Goal: Task Accomplishment & Management: Manage account settings

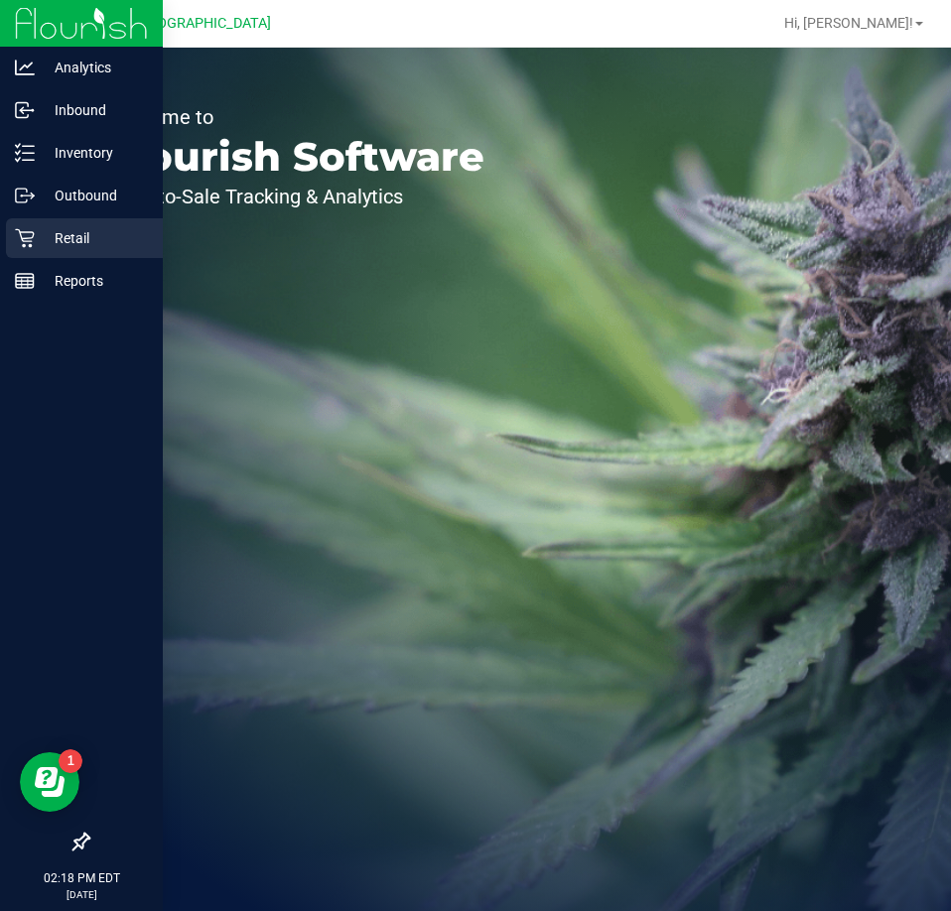
click at [69, 244] on p "Retail" at bounding box center [94, 238] width 119 height 24
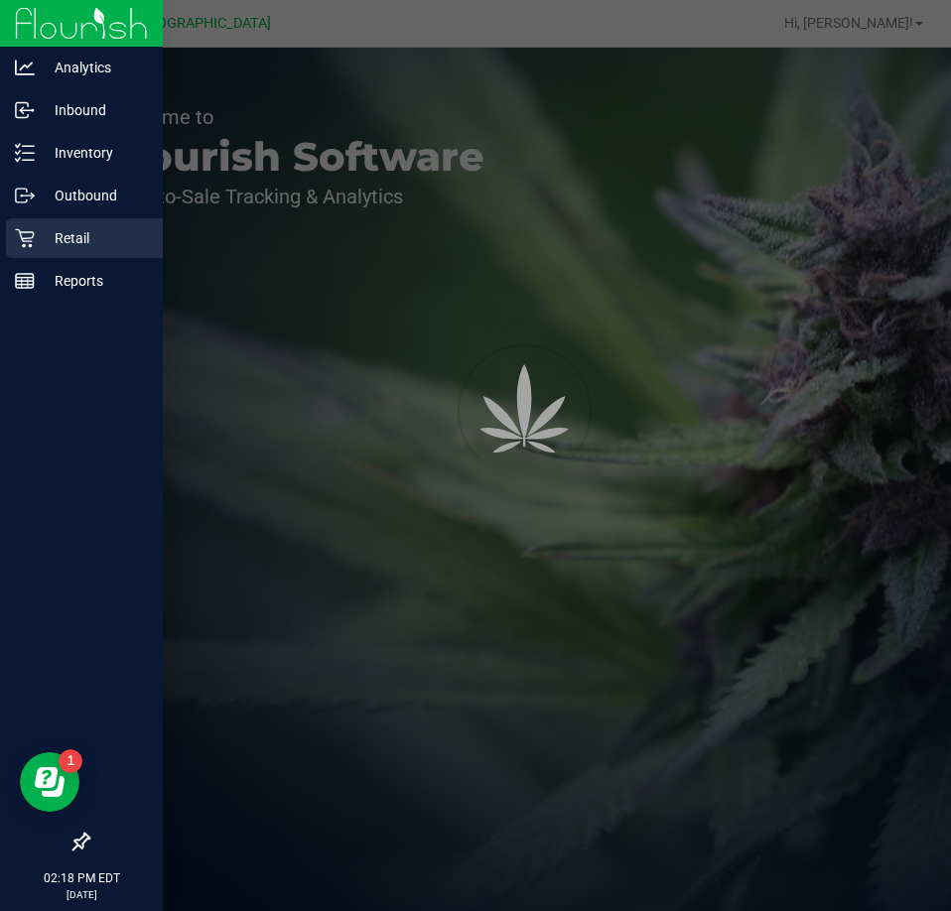
click at [73, 239] on p "Retail" at bounding box center [94, 238] width 119 height 24
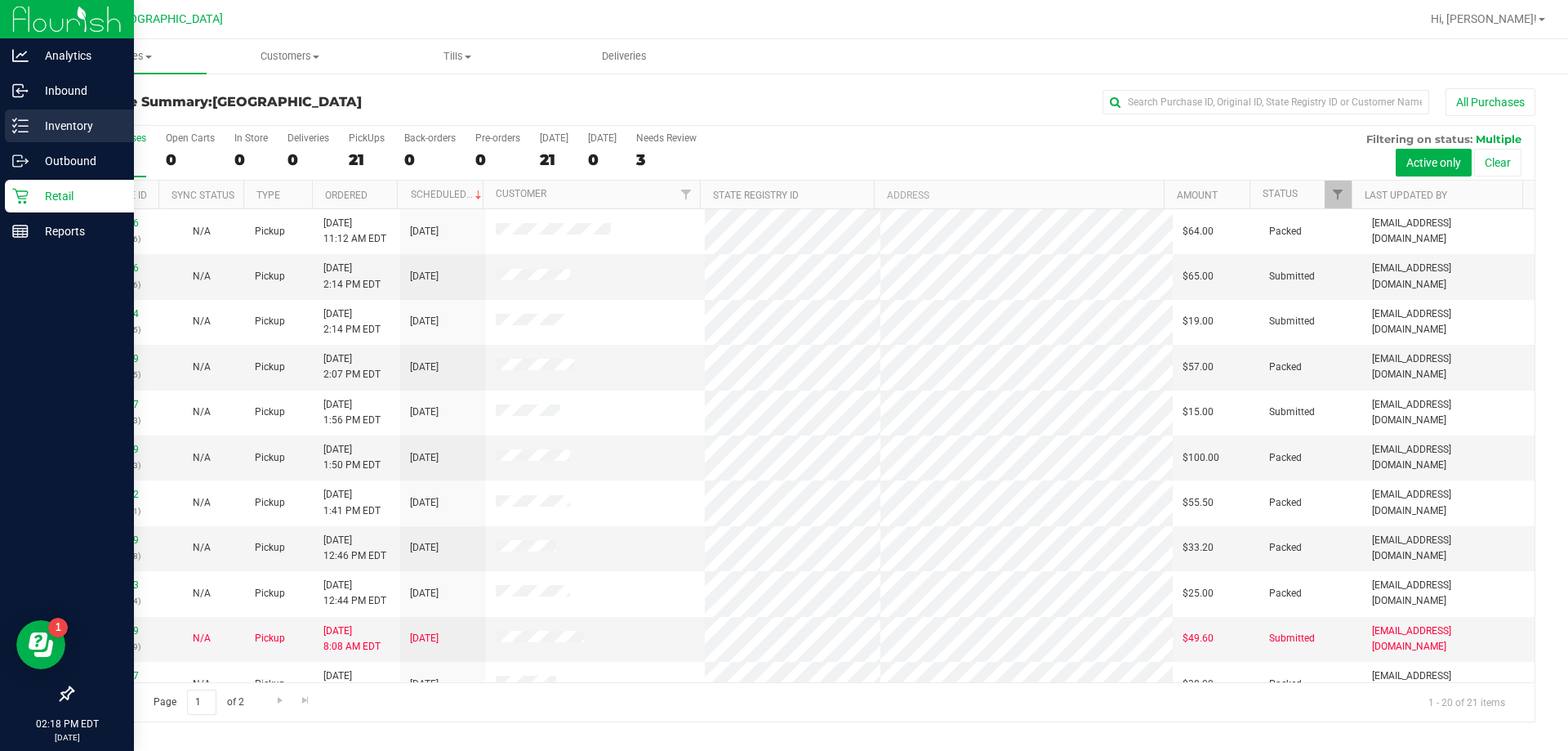
click at [75, 128] on p "Inventory" at bounding box center [77, 126] width 98 height 20
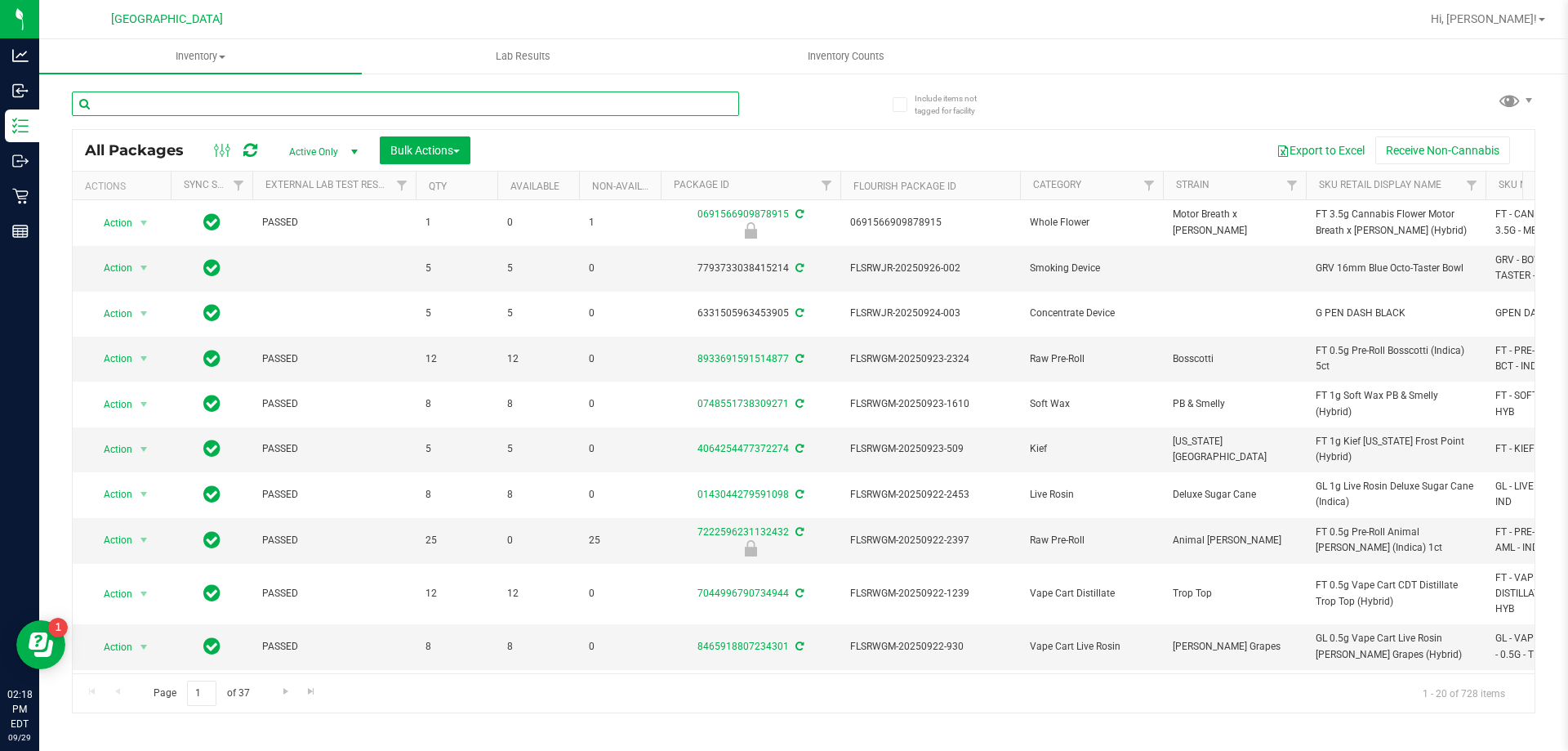
click at [190, 102] on input "text" at bounding box center [405, 104] width 668 height 25
type input "gss"
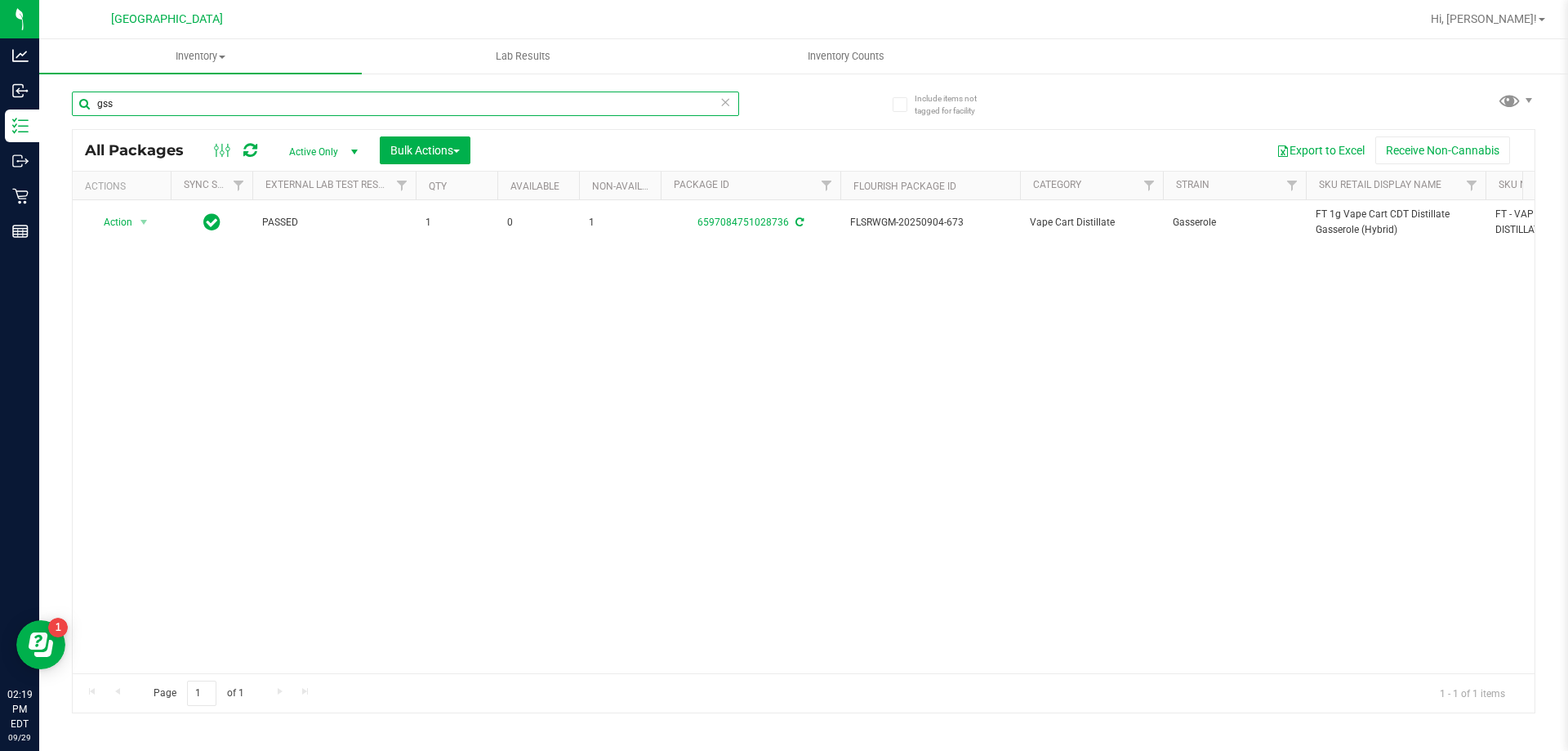
click at [310, 107] on input "gss" at bounding box center [405, 104] width 668 height 25
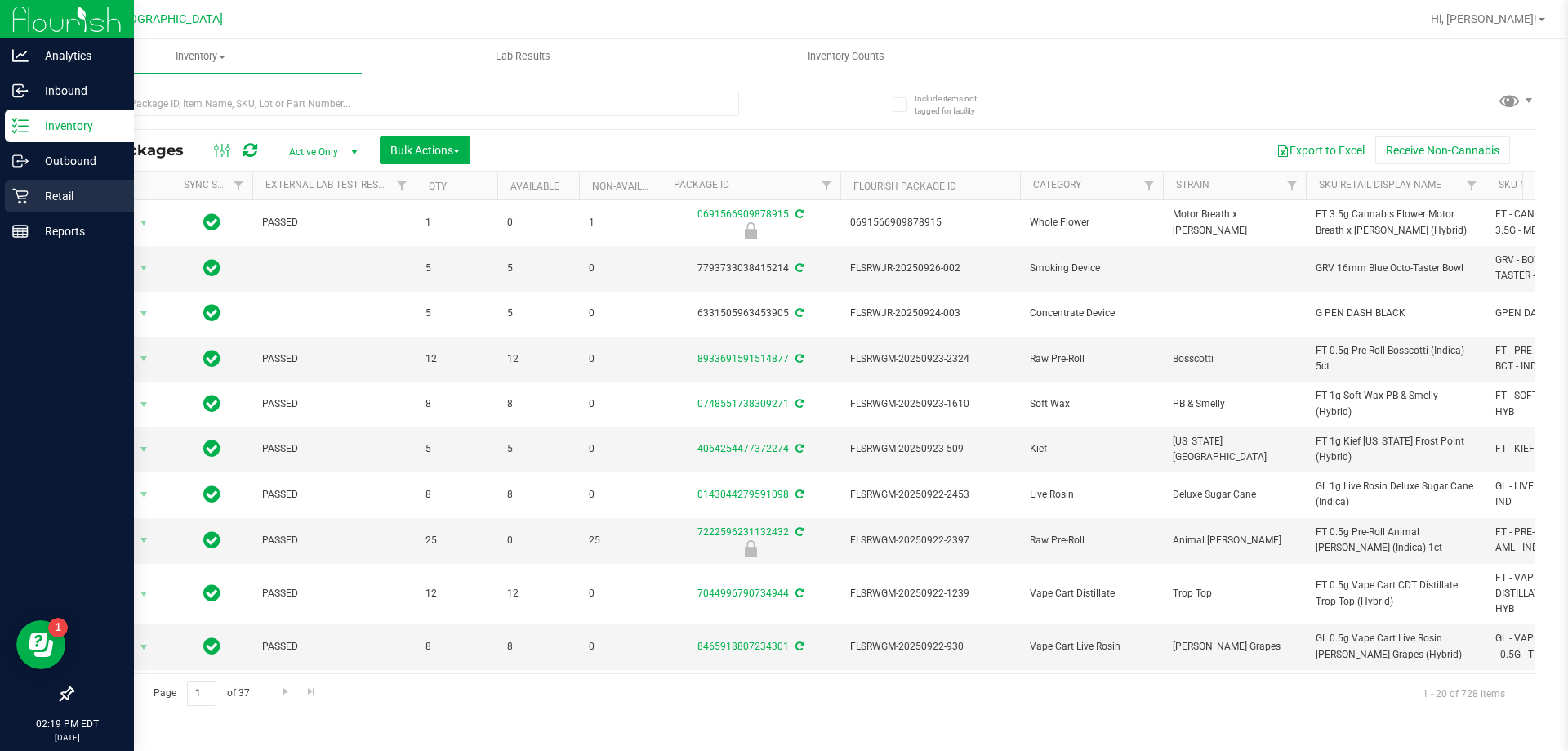
click at [55, 192] on p "Retail" at bounding box center [77, 196] width 98 height 20
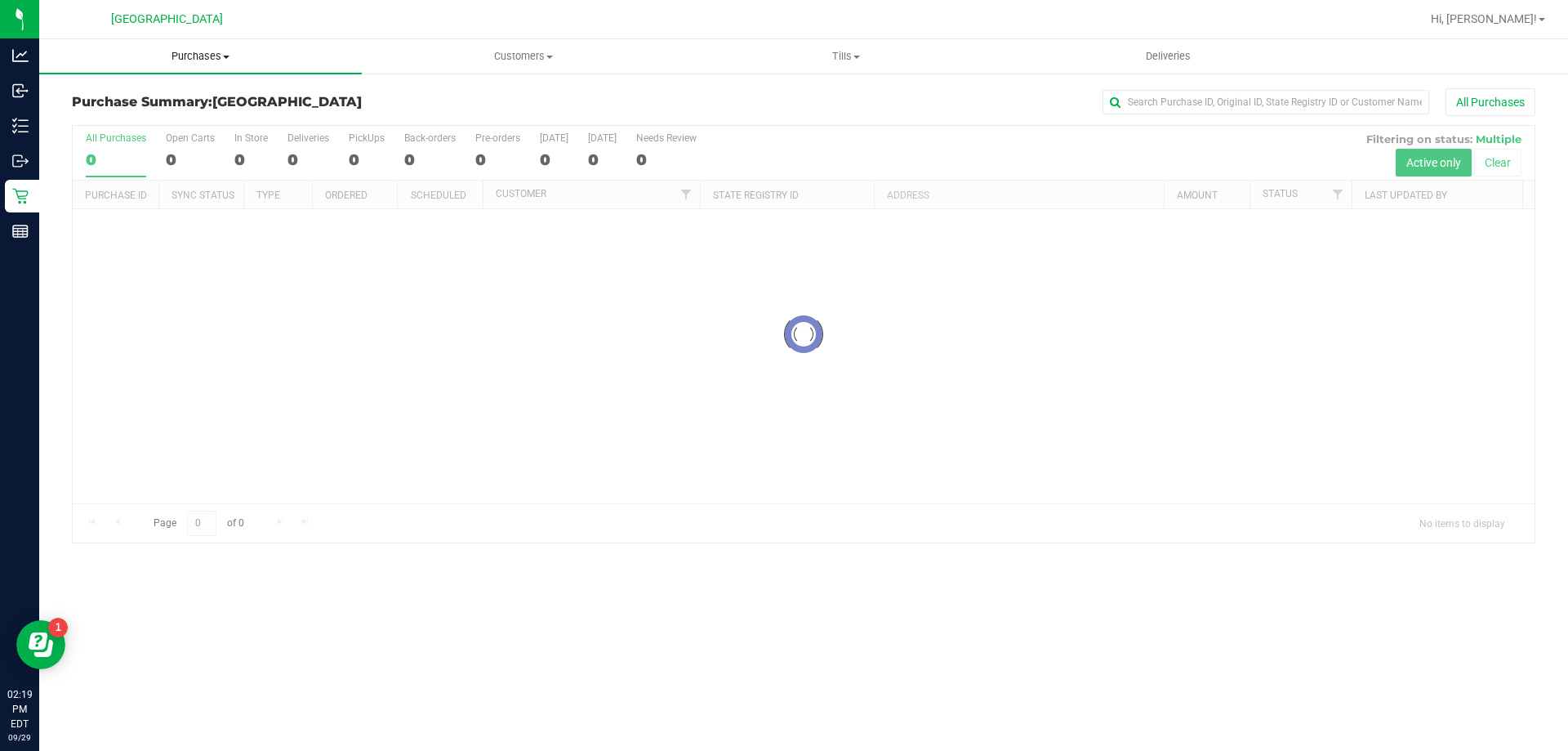
click at [195, 54] on span "Purchases" at bounding box center [201, 57] width 323 height 15
click at [91, 117] on span "Fulfillment" at bounding box center [90, 118] width 101 height 14
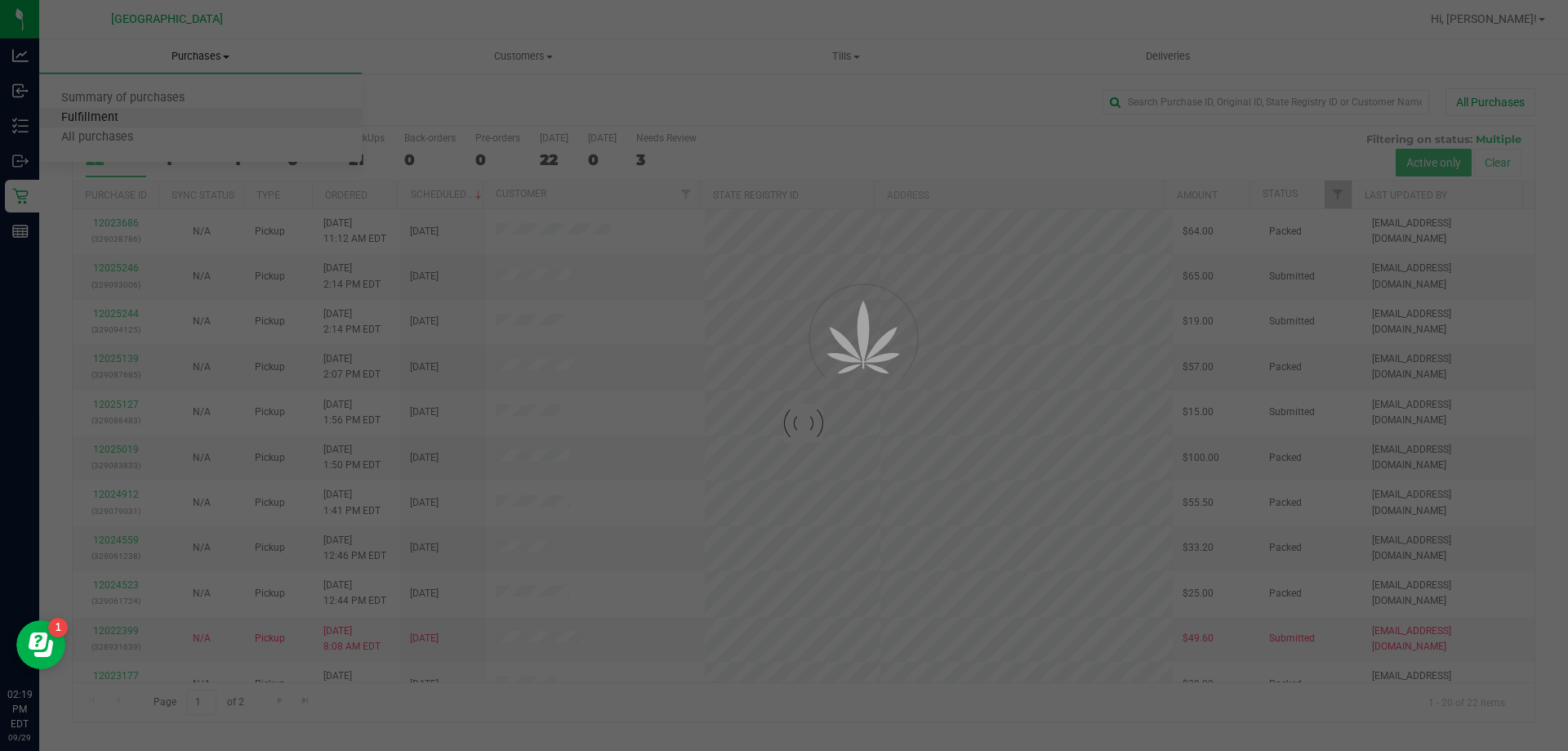
click at [91, 117] on div at bounding box center [784, 376] width 1568 height 751
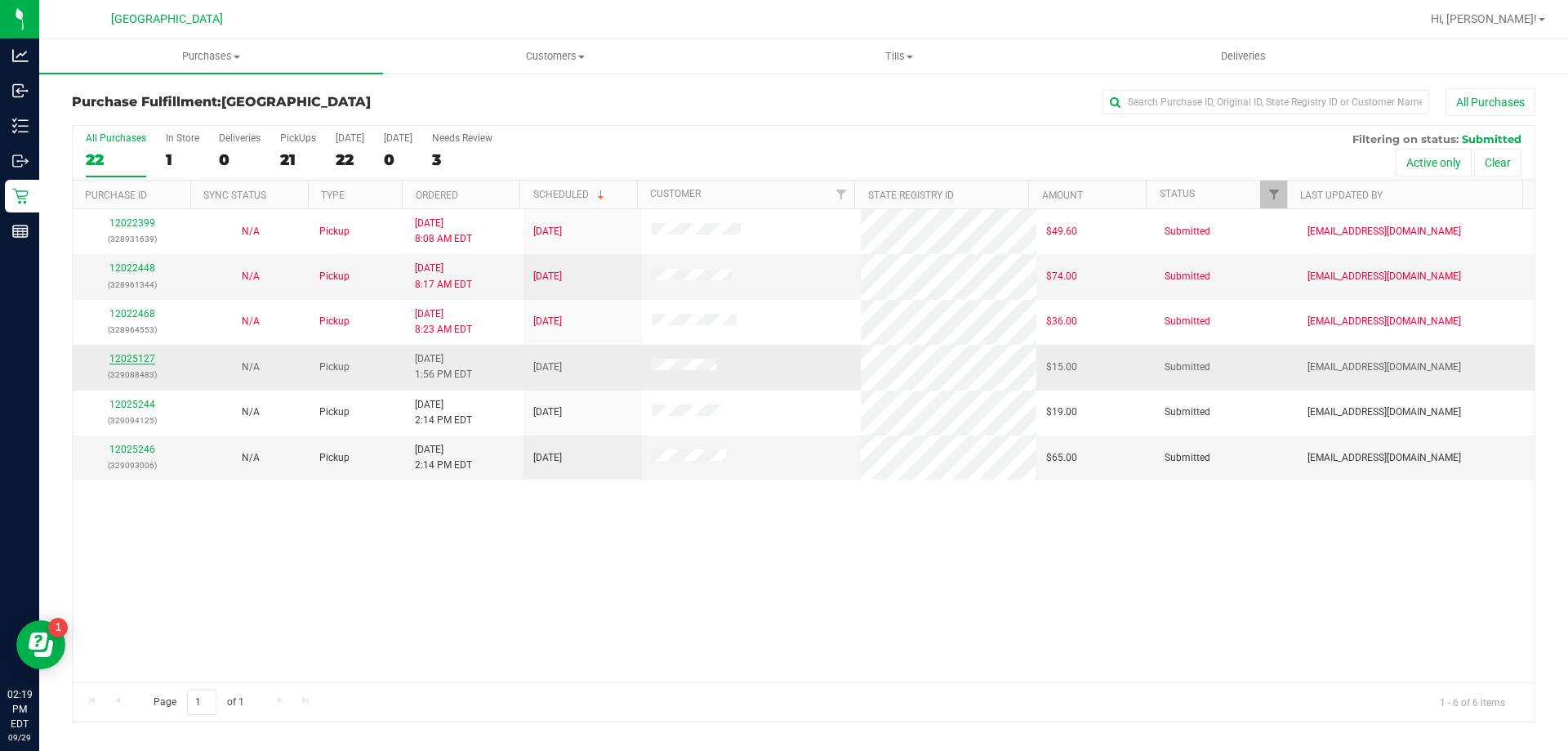
click at [141, 361] on link "12025127" at bounding box center [133, 359] width 46 height 12
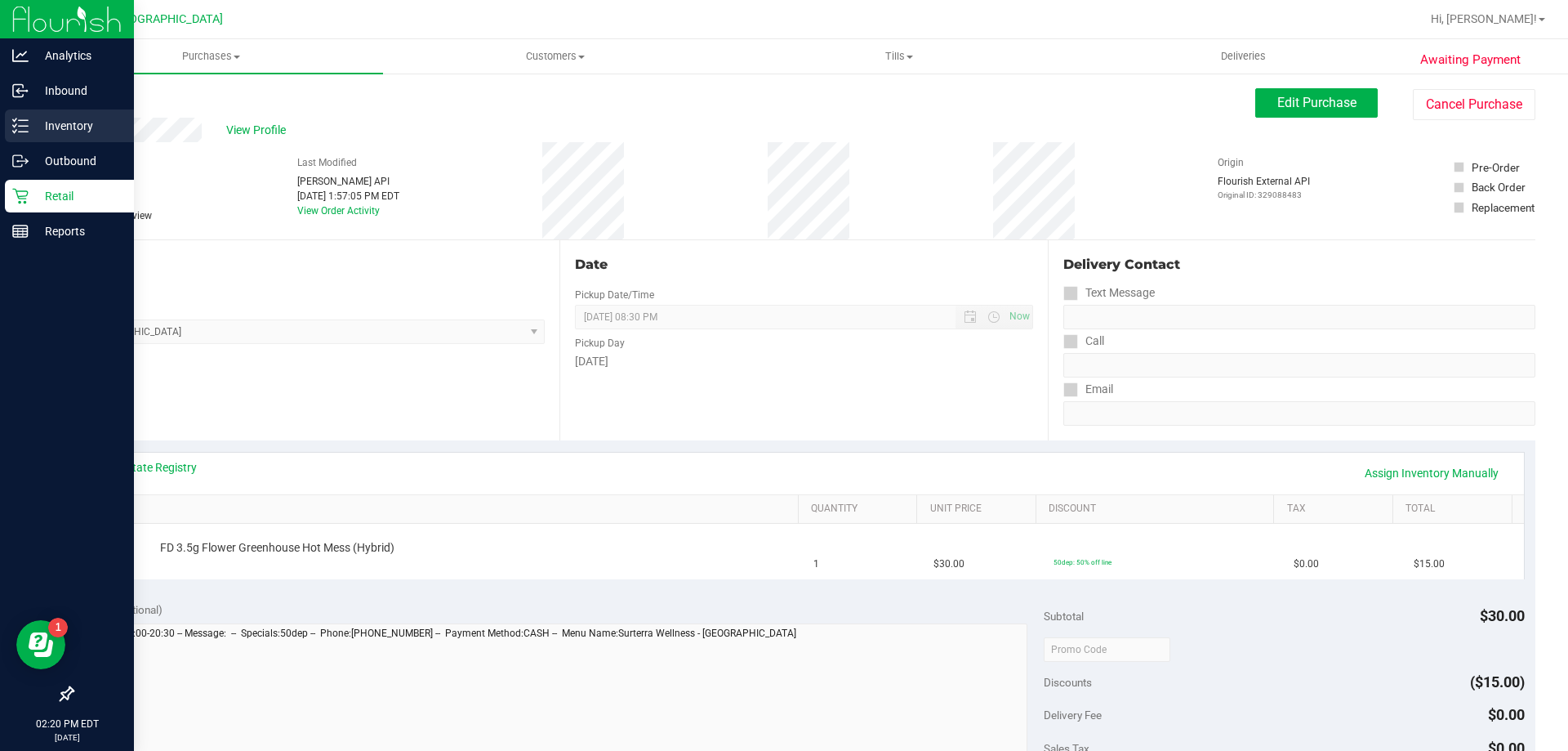
click at [53, 123] on p "Inventory" at bounding box center [77, 126] width 98 height 20
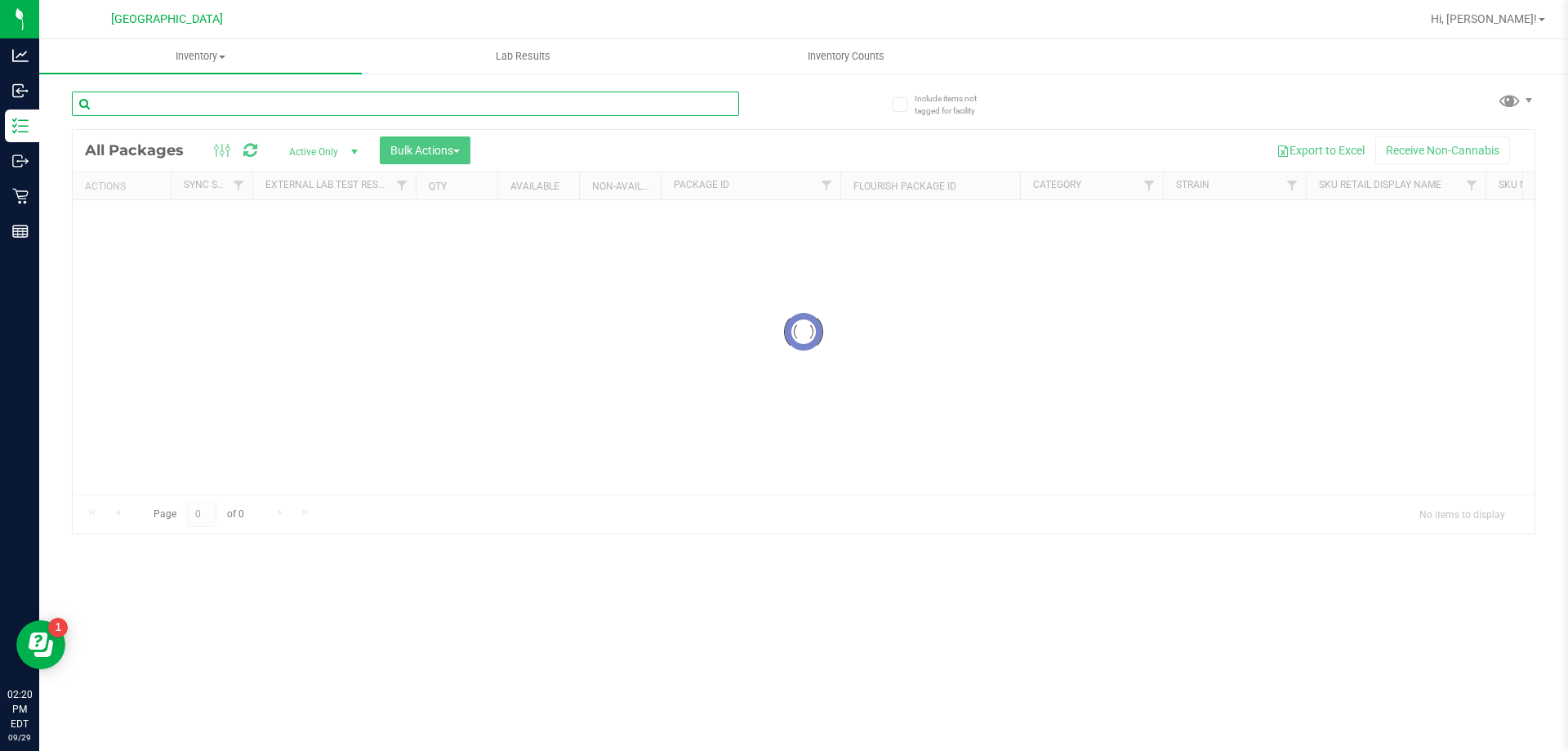
click at [220, 102] on input "text" at bounding box center [405, 104] width 668 height 25
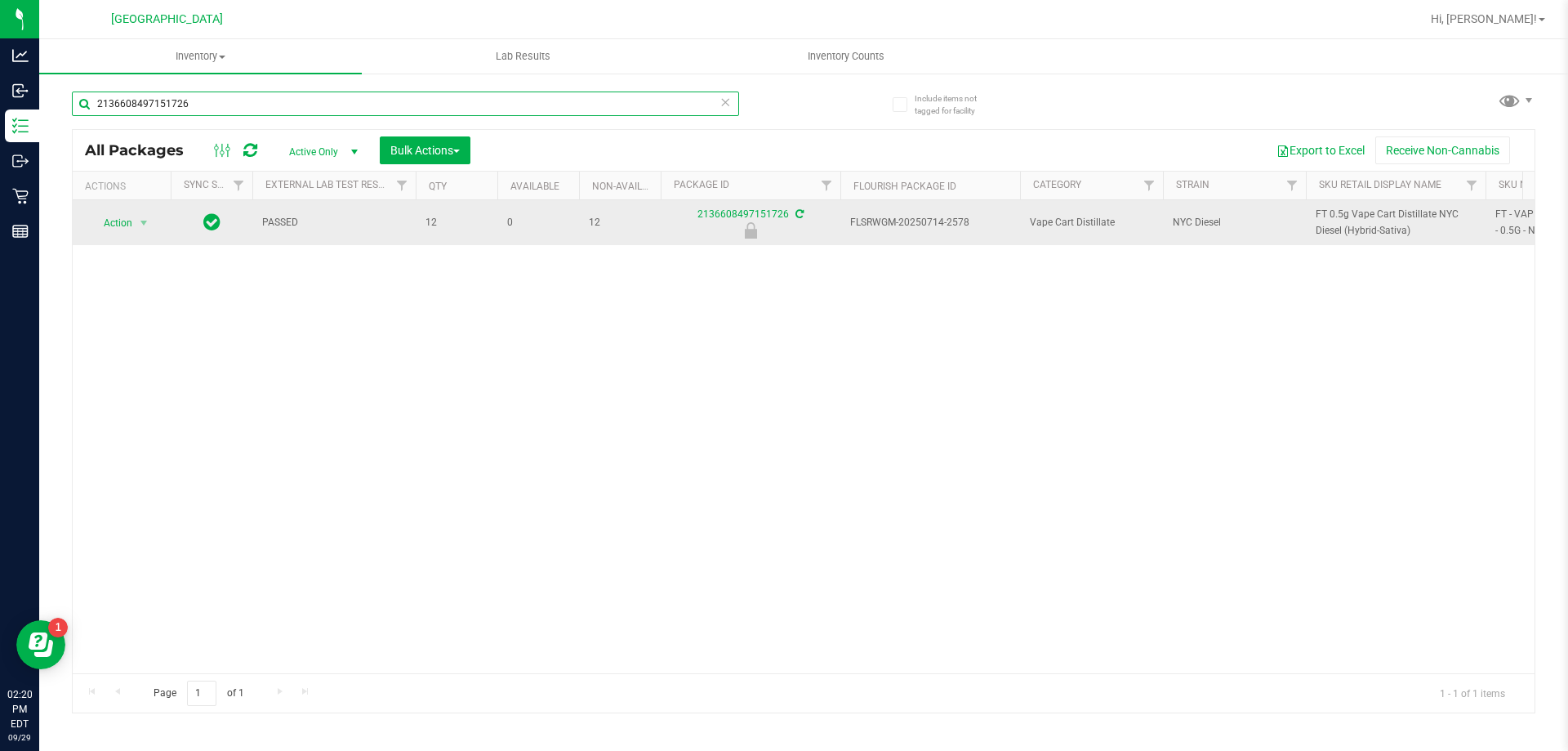
type input "2136608497151726"
click at [125, 223] on span "Action" at bounding box center [111, 223] width 44 height 23
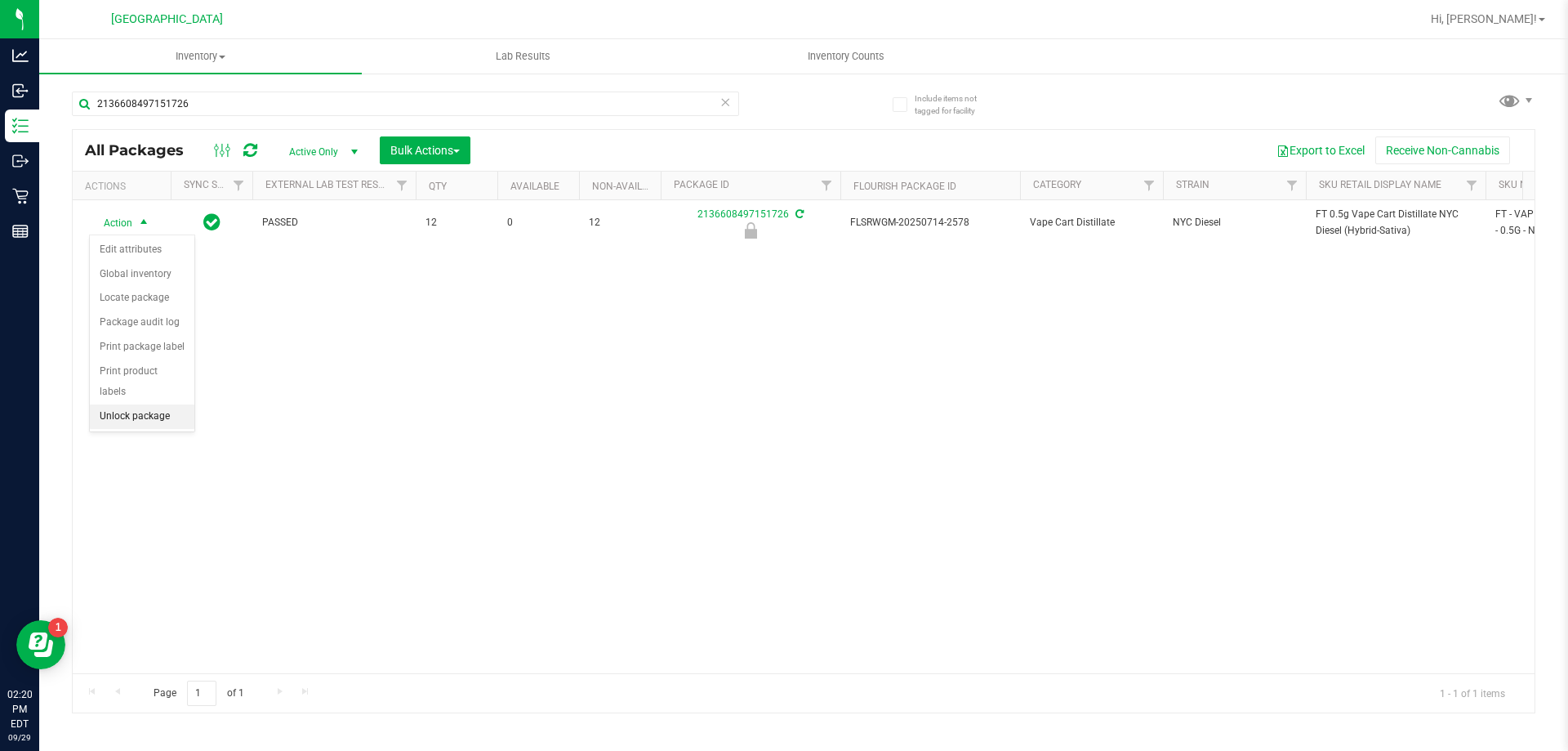
click at [151, 404] on li "Unlock package" at bounding box center [142, 417] width 105 height 25
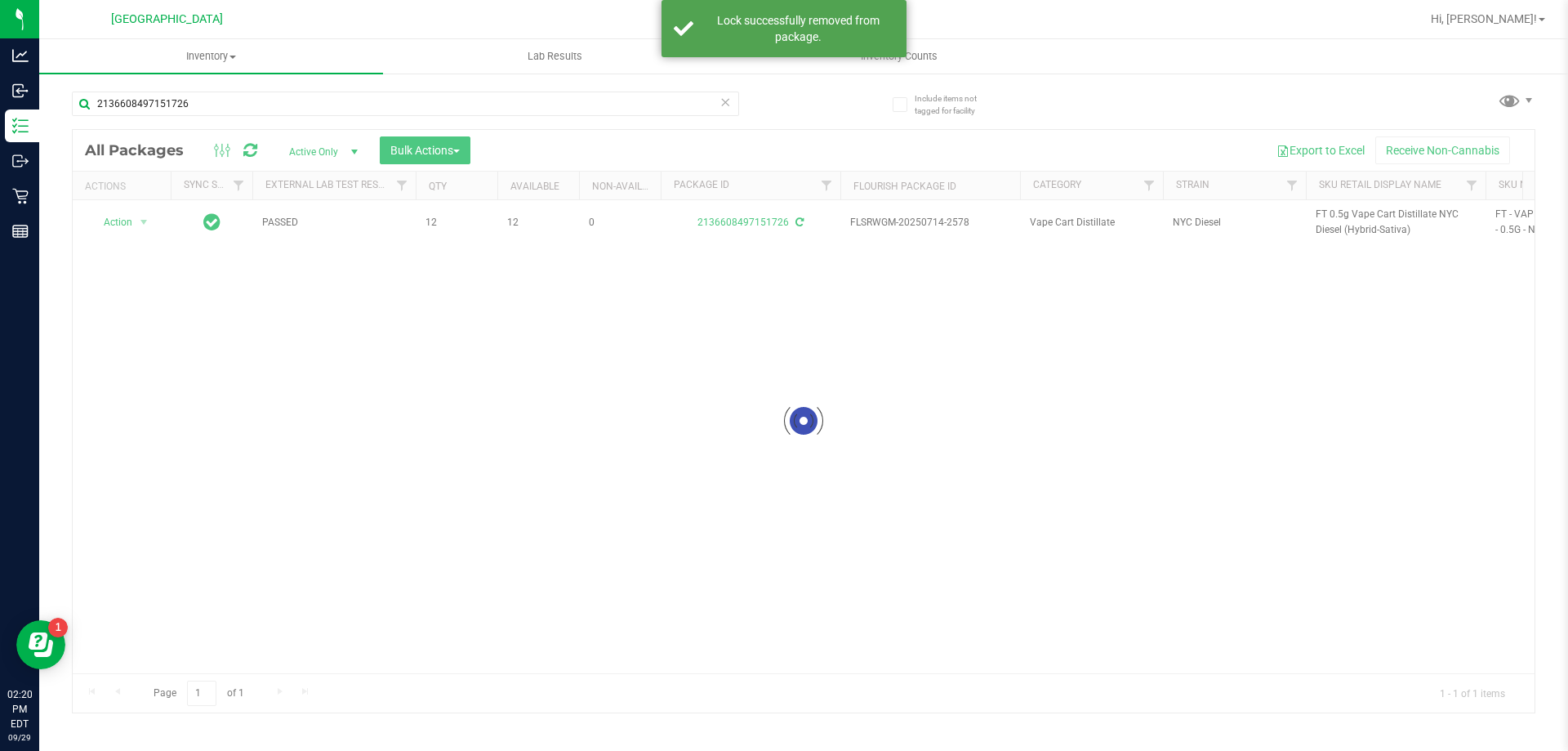
click at [782, 213] on div at bounding box center [803, 422] width 1462 height 583
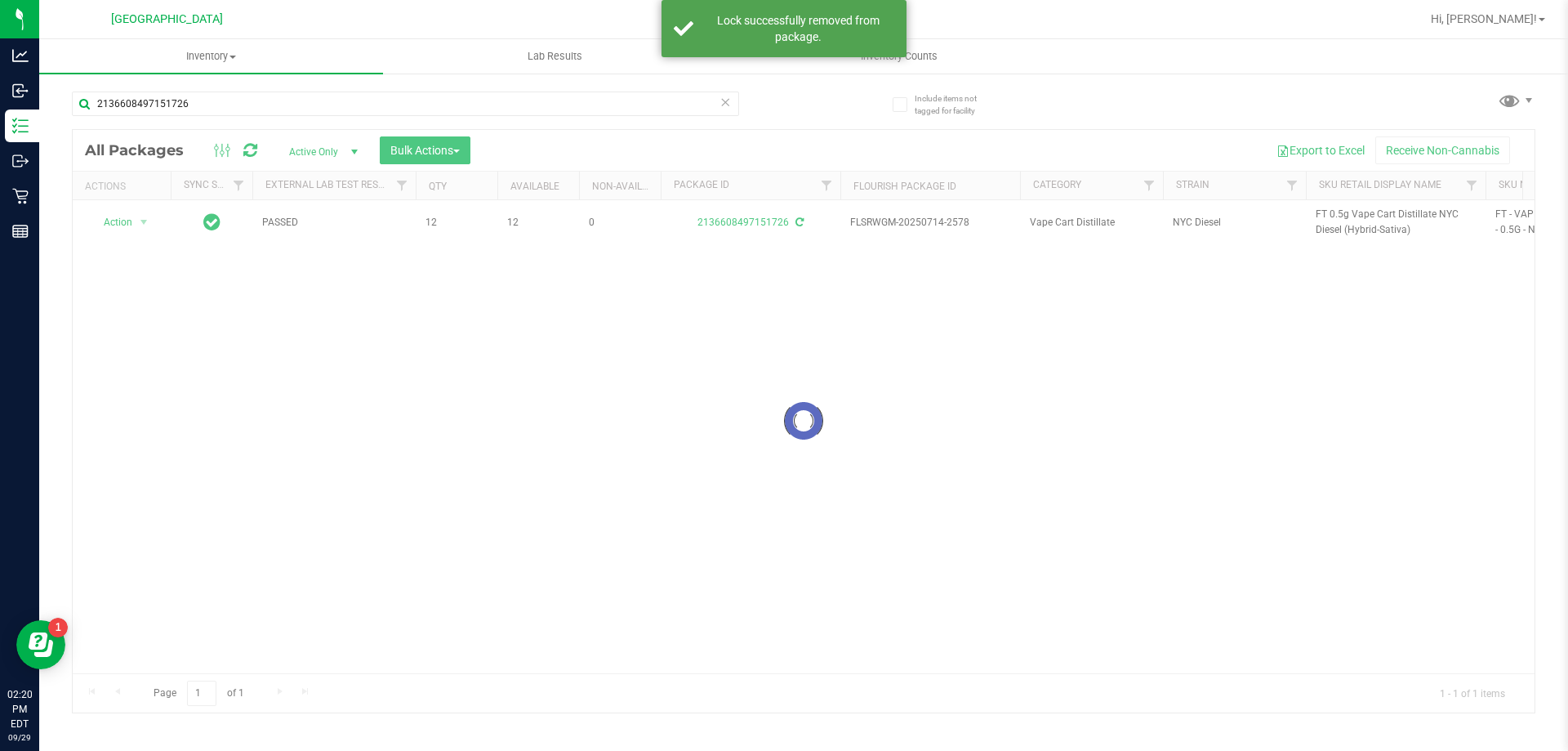
click at [782, 213] on div at bounding box center [803, 422] width 1462 height 583
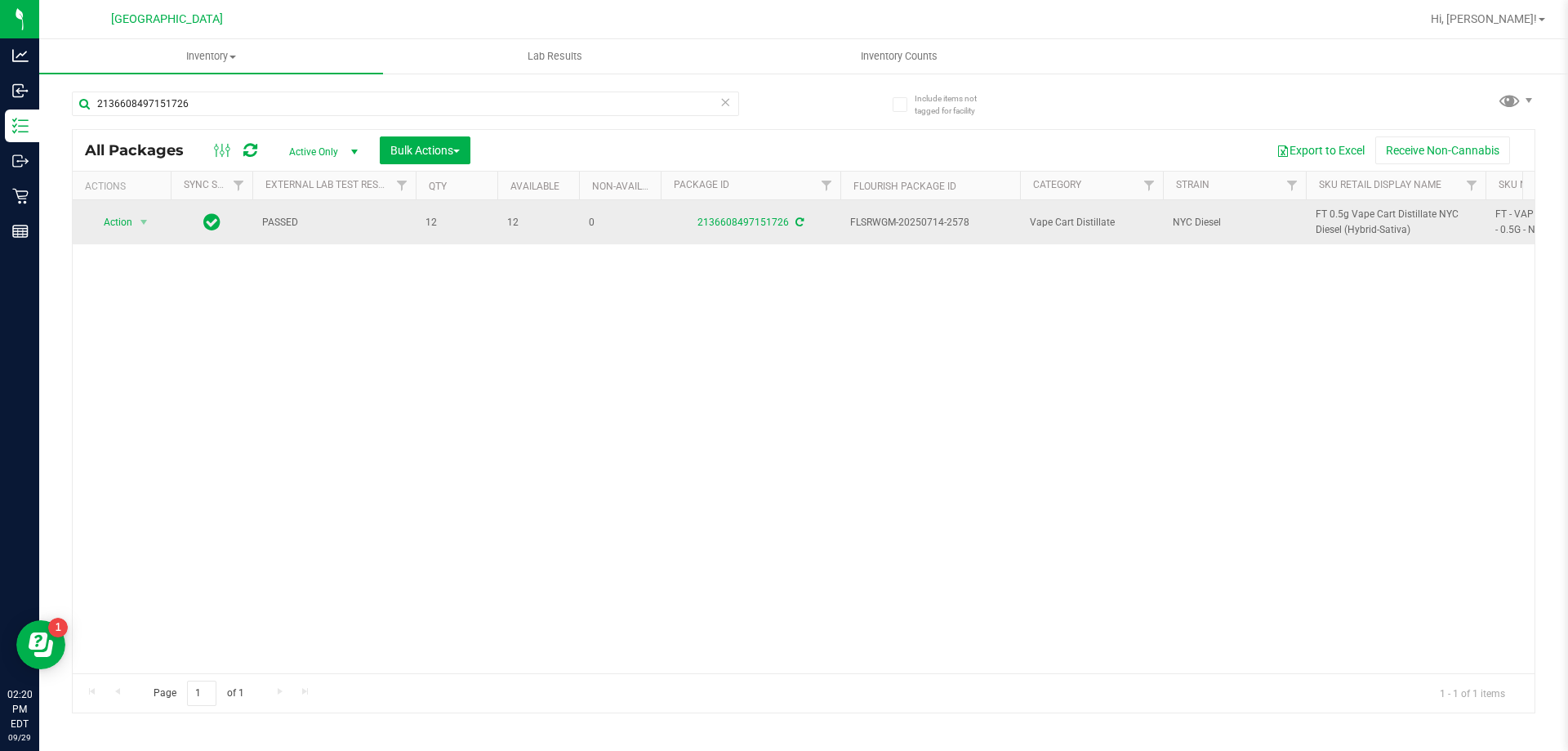
click at [782, 214] on span "FT 0.5g Vape Cart Distillate NYC Diesel (Hybrid-Sativa)" at bounding box center [1396, 222] width 161 height 31
copy tr "FT 0.5g Vape Cart Distillate NYC Diesel (Hybrid-Sativa)"
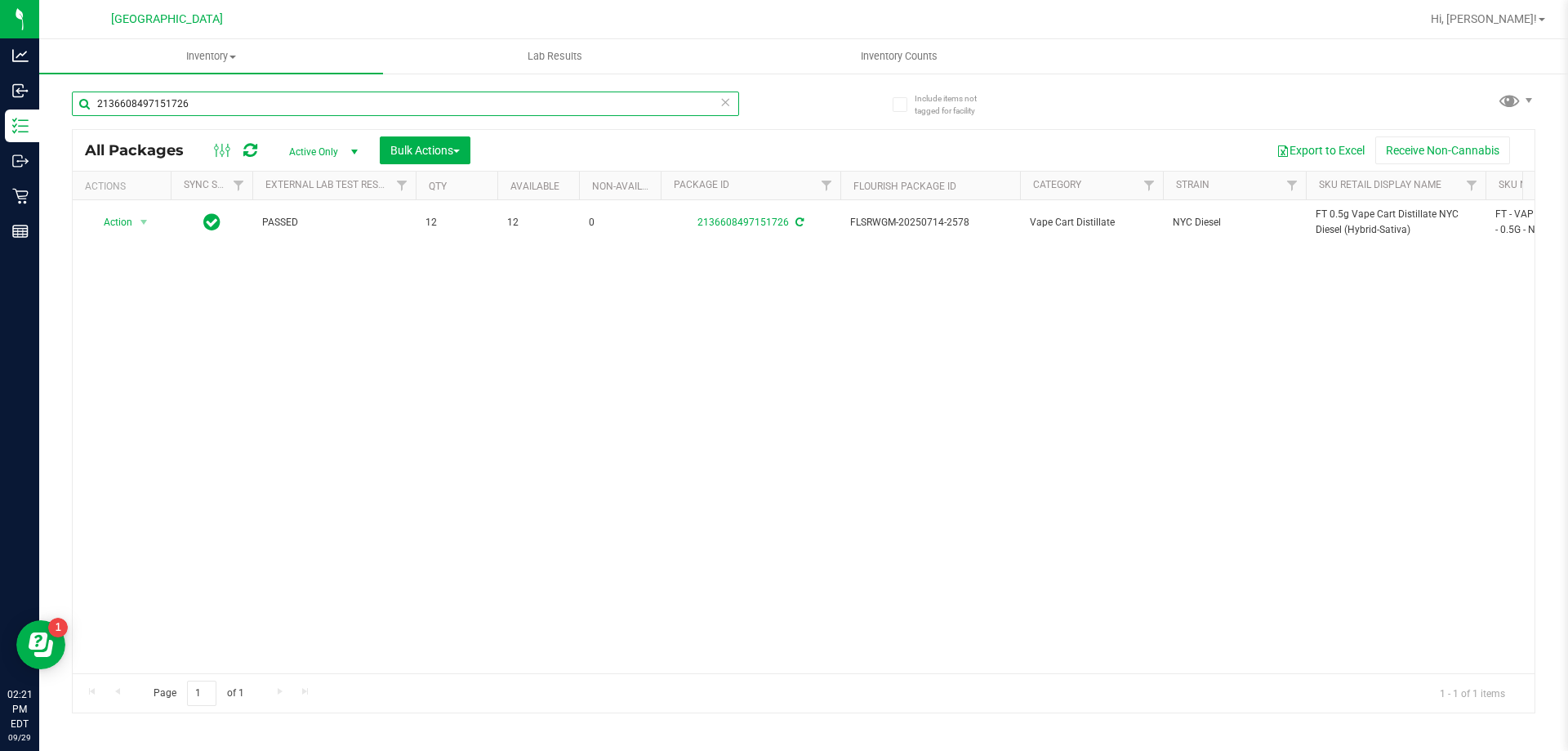
click at [412, 108] on input "2136608497151726" at bounding box center [405, 104] width 668 height 25
paste input "FT 0.5g Vape Cart Distillate NYC Diesel (Hybrid-Sativa)"
type input "FT 0.5g Vape Cart Distillate NYC Diesel (Hybrid-Sativa)"
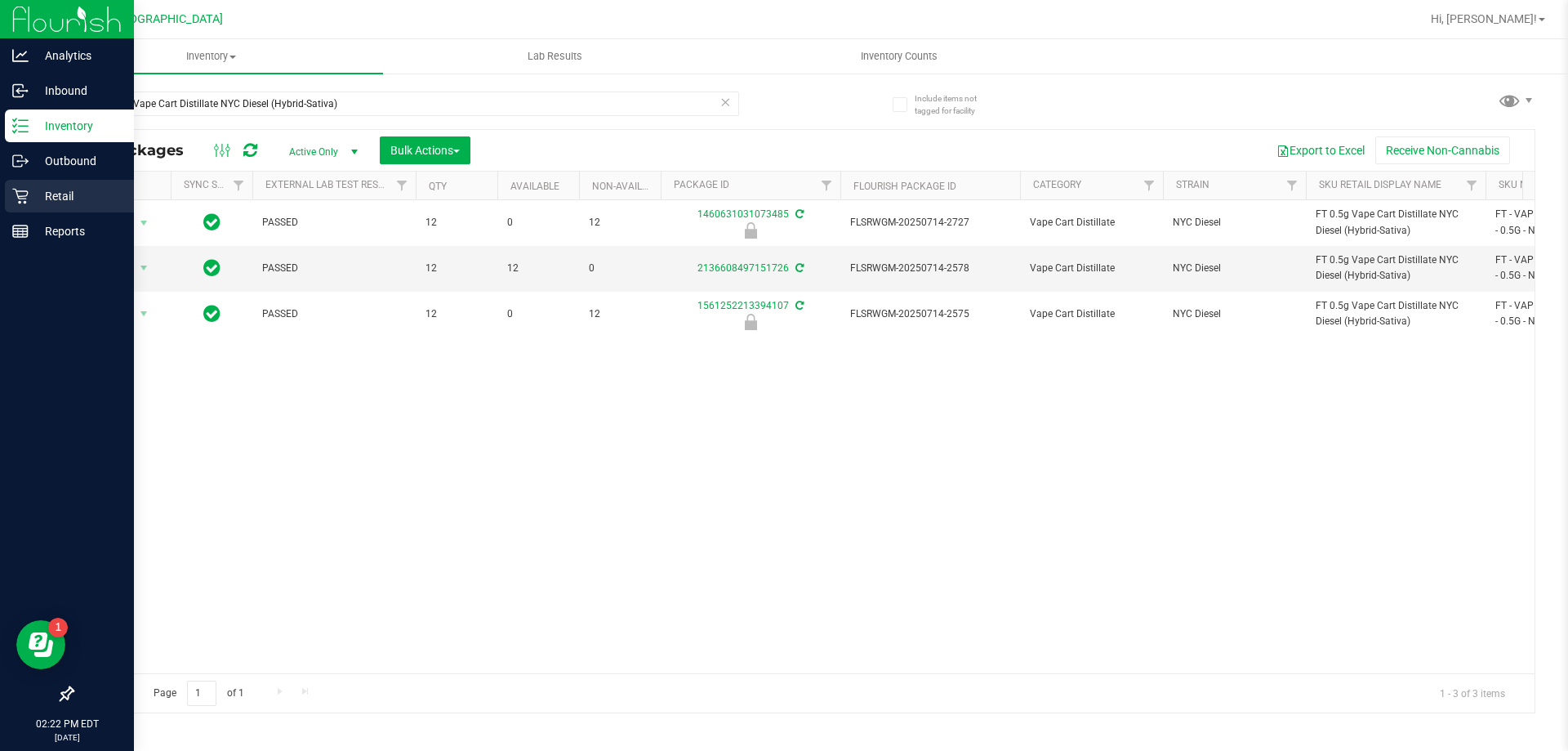
click at [43, 191] on p "Retail" at bounding box center [77, 196] width 98 height 20
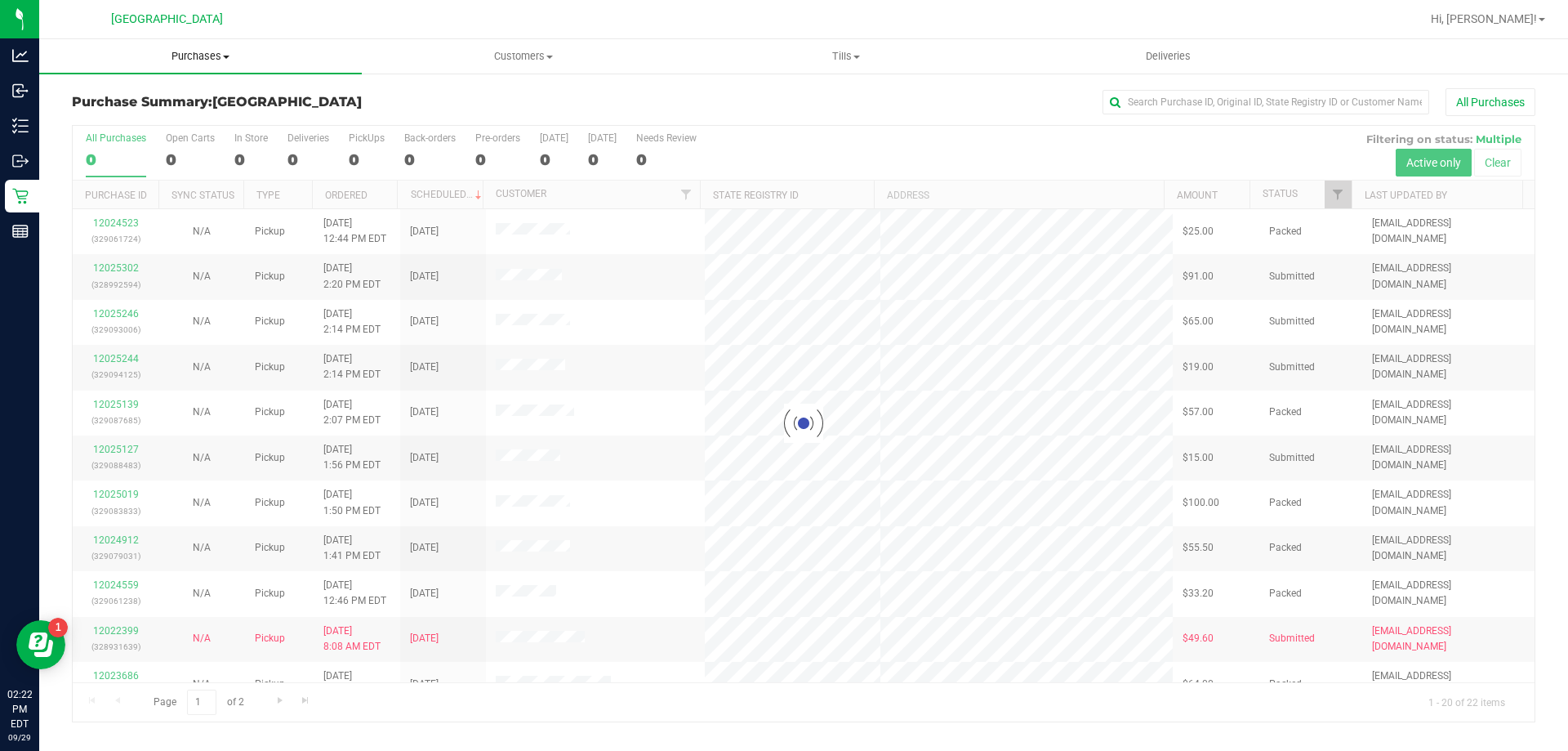
click at [195, 56] on span "Purchases" at bounding box center [201, 57] width 323 height 15
click at [132, 114] on span "Fulfillment" at bounding box center [90, 118] width 101 height 14
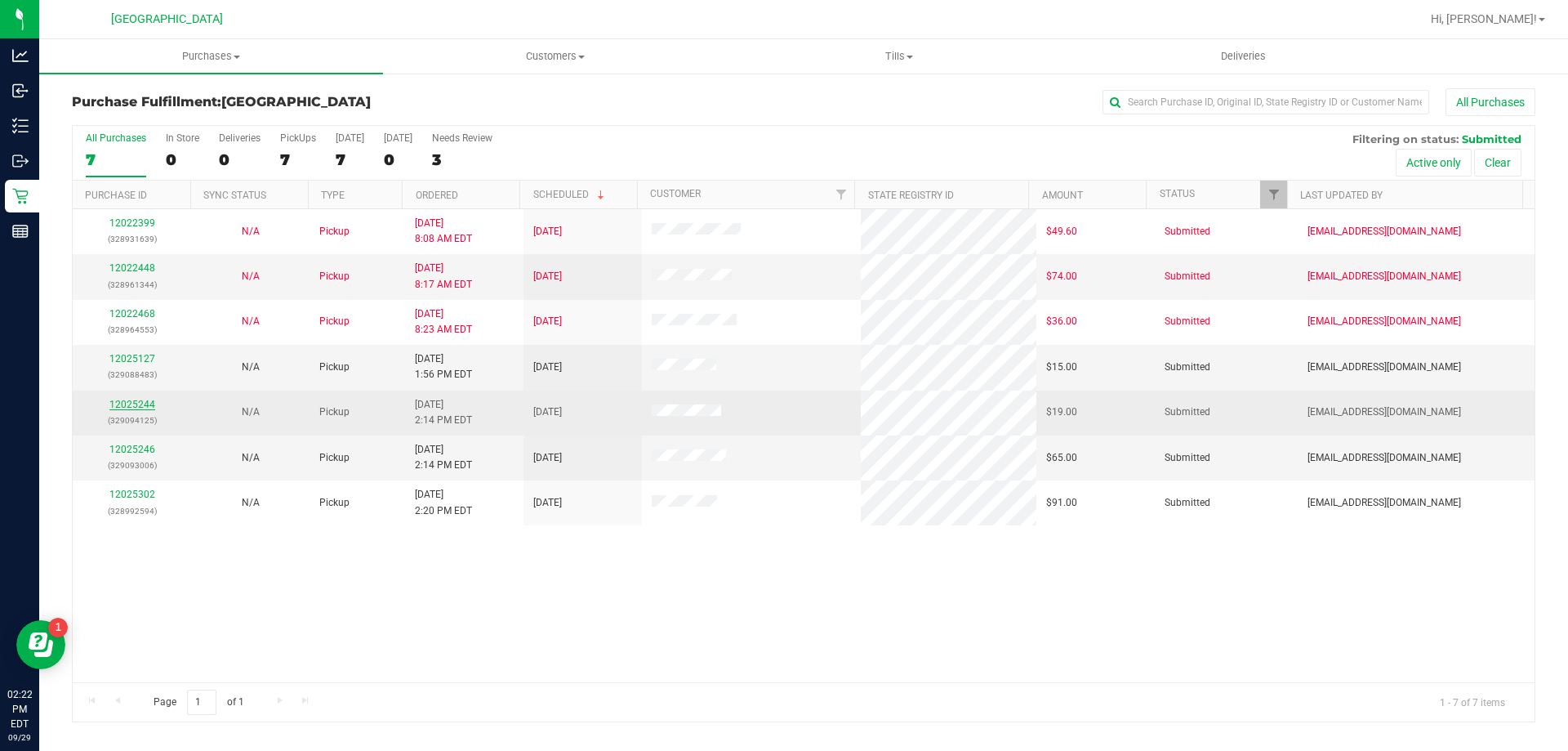
click at [137, 406] on link "12025244" at bounding box center [133, 404] width 46 height 12
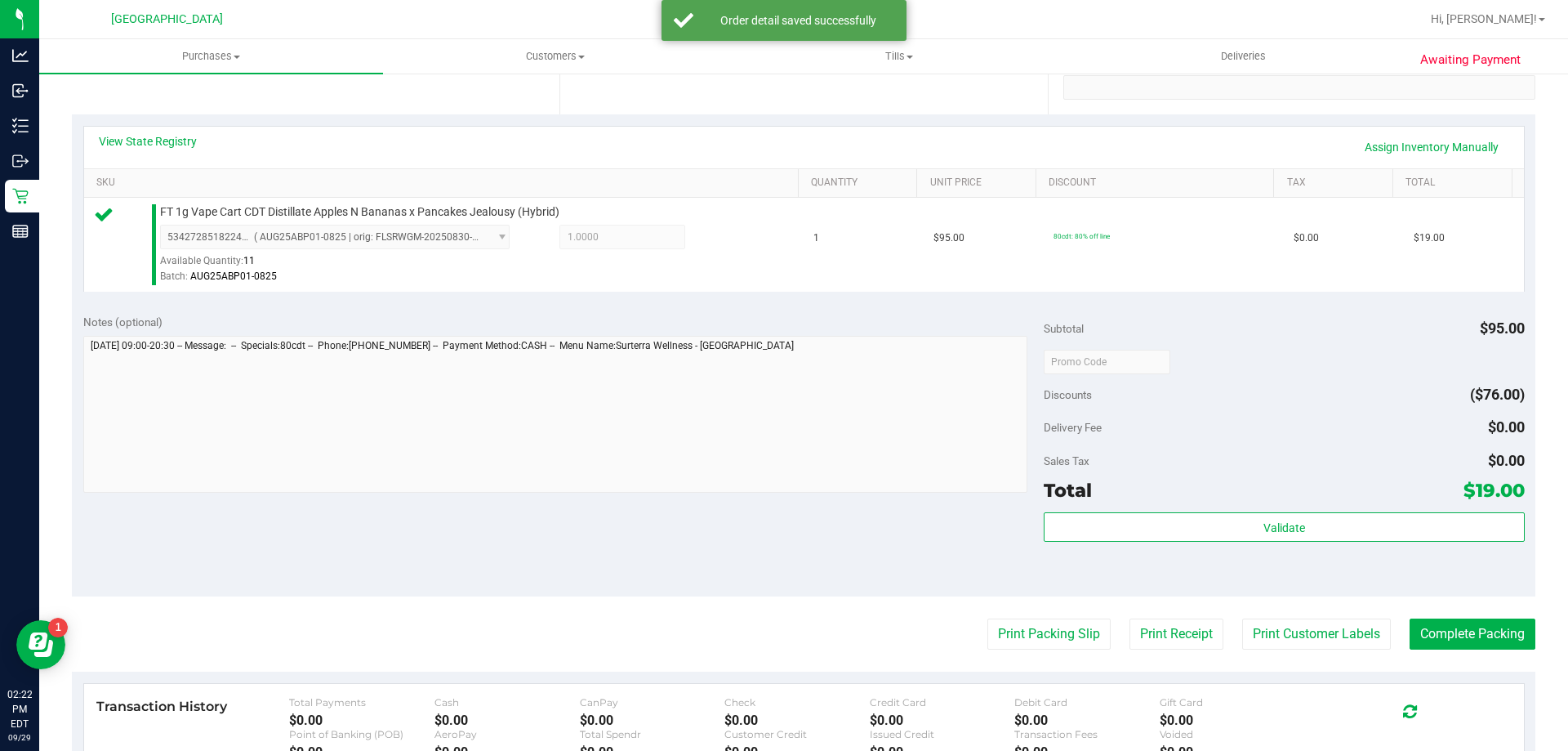
scroll to position [327, 0]
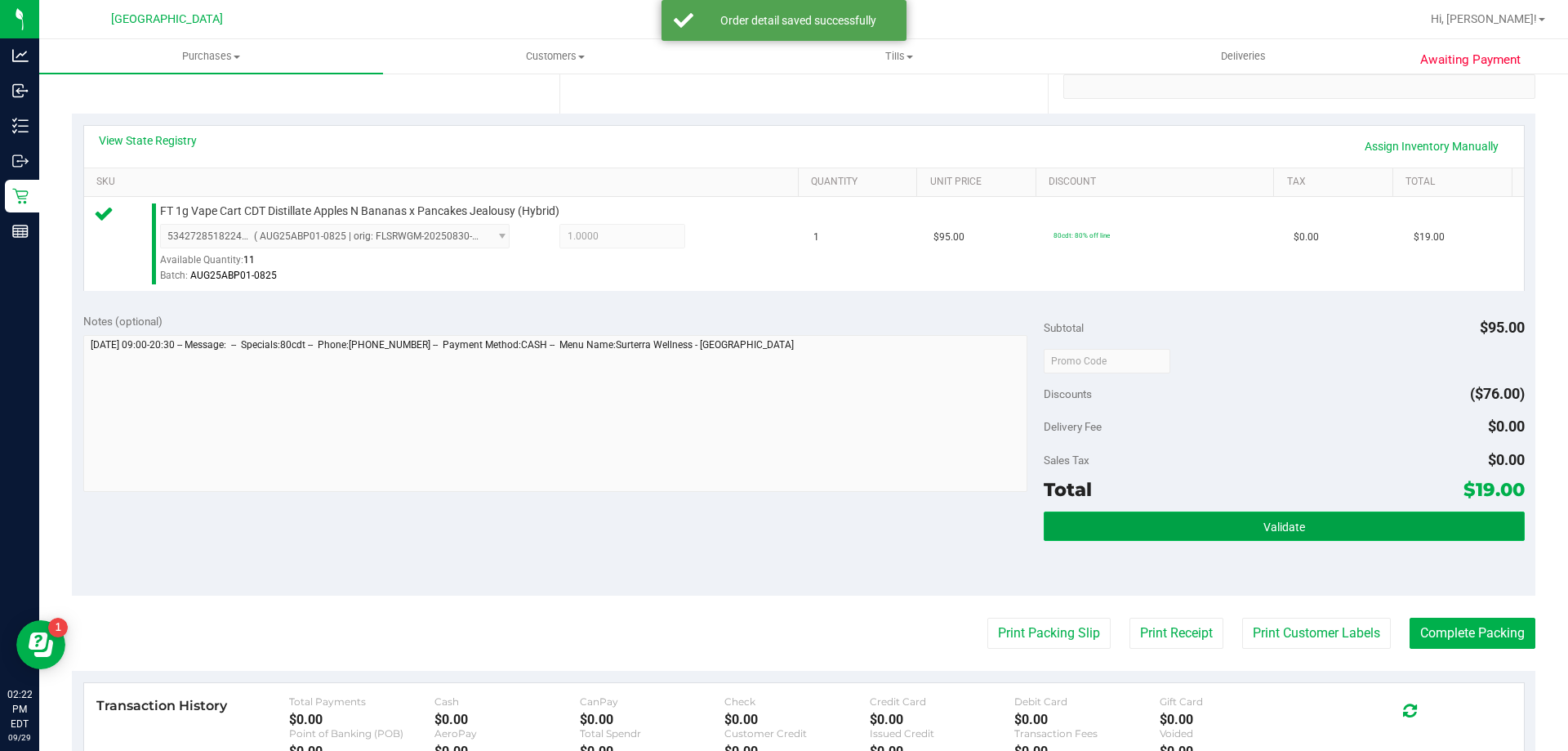
click at [782, 538] on button "Validate" at bounding box center [1284, 526] width 481 height 30
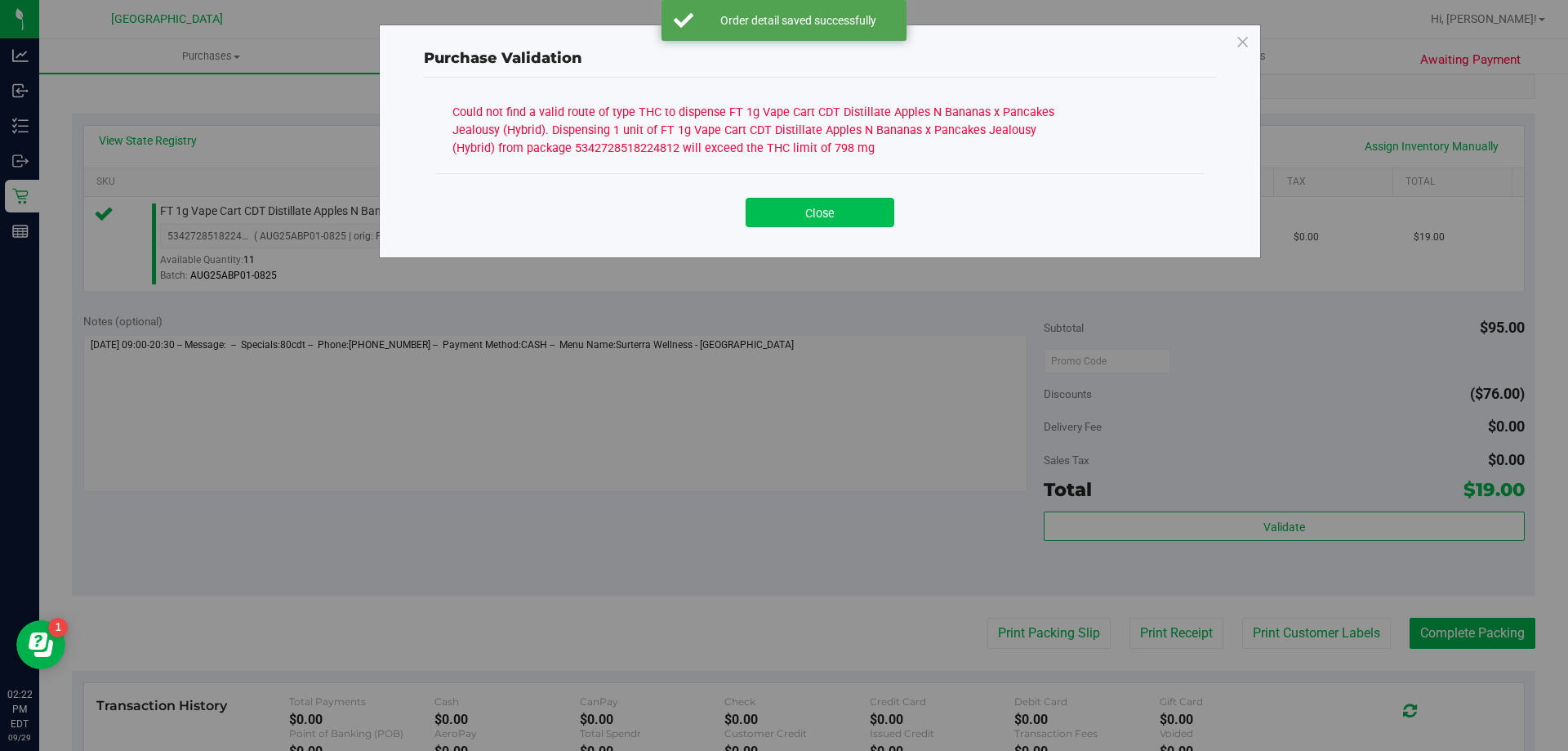
click at [782, 220] on button "Close" at bounding box center [820, 212] width 149 height 30
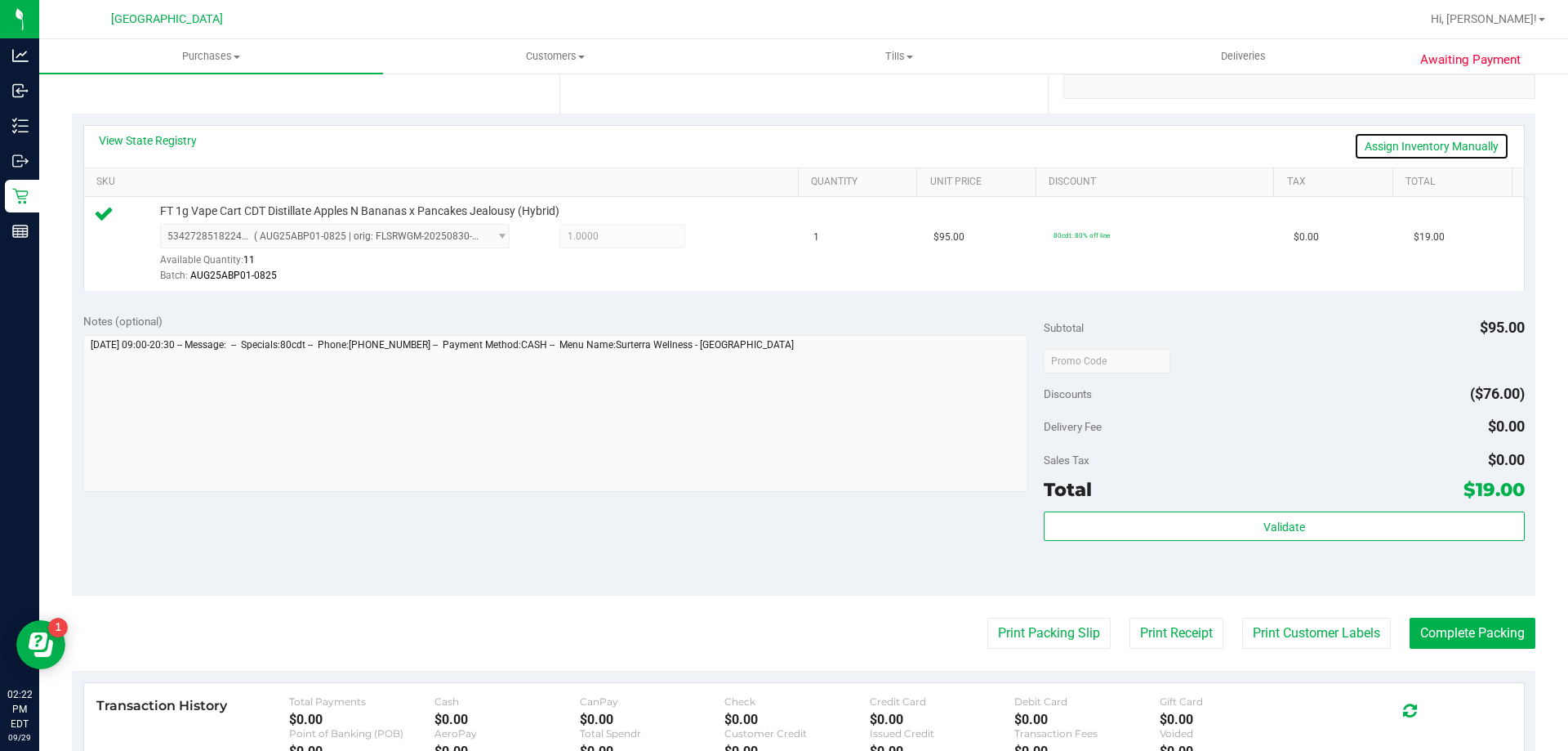
click at [782, 138] on link "Assign Inventory Manually" at bounding box center [1431, 147] width 156 height 28
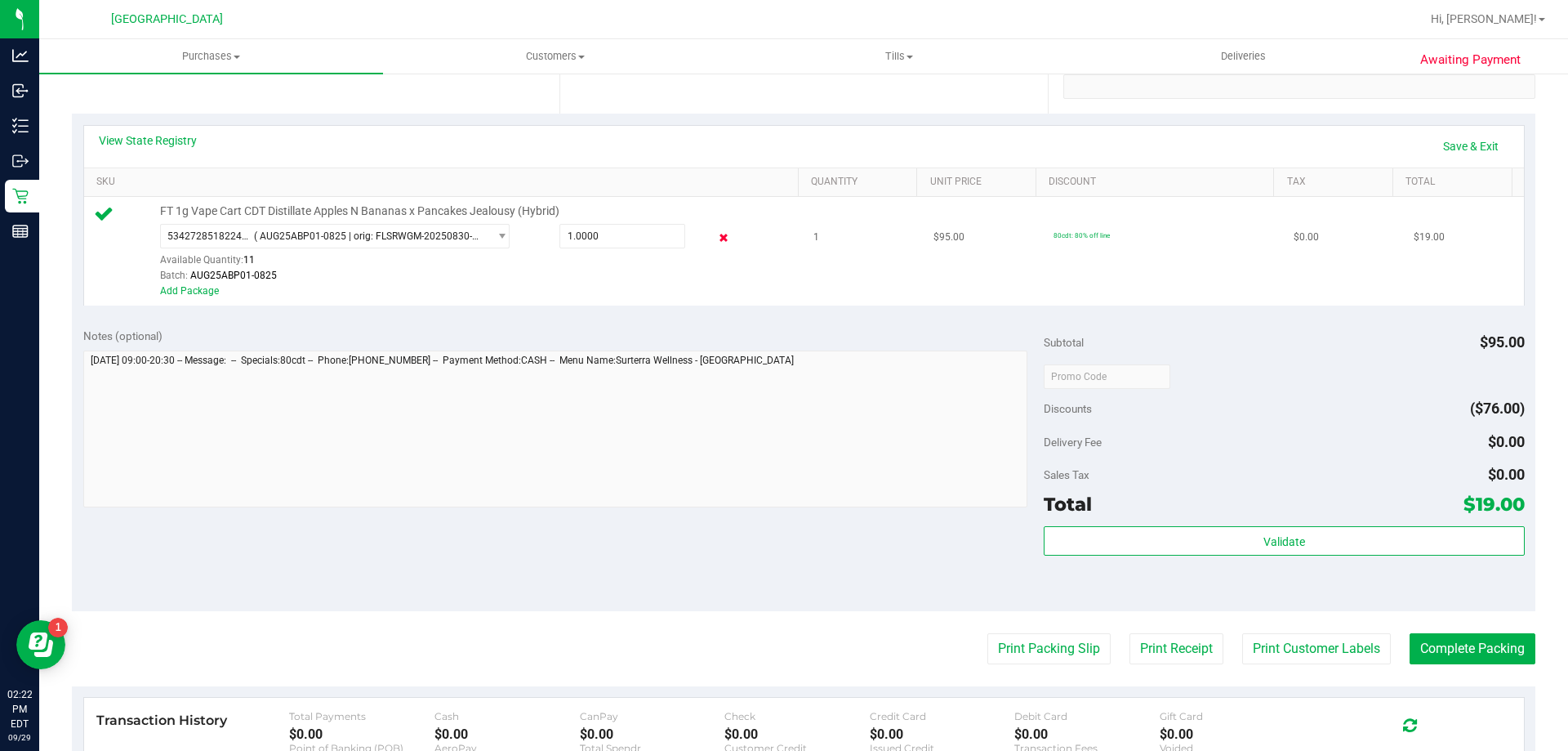
click at [718, 239] on icon at bounding box center [724, 238] width 17 height 19
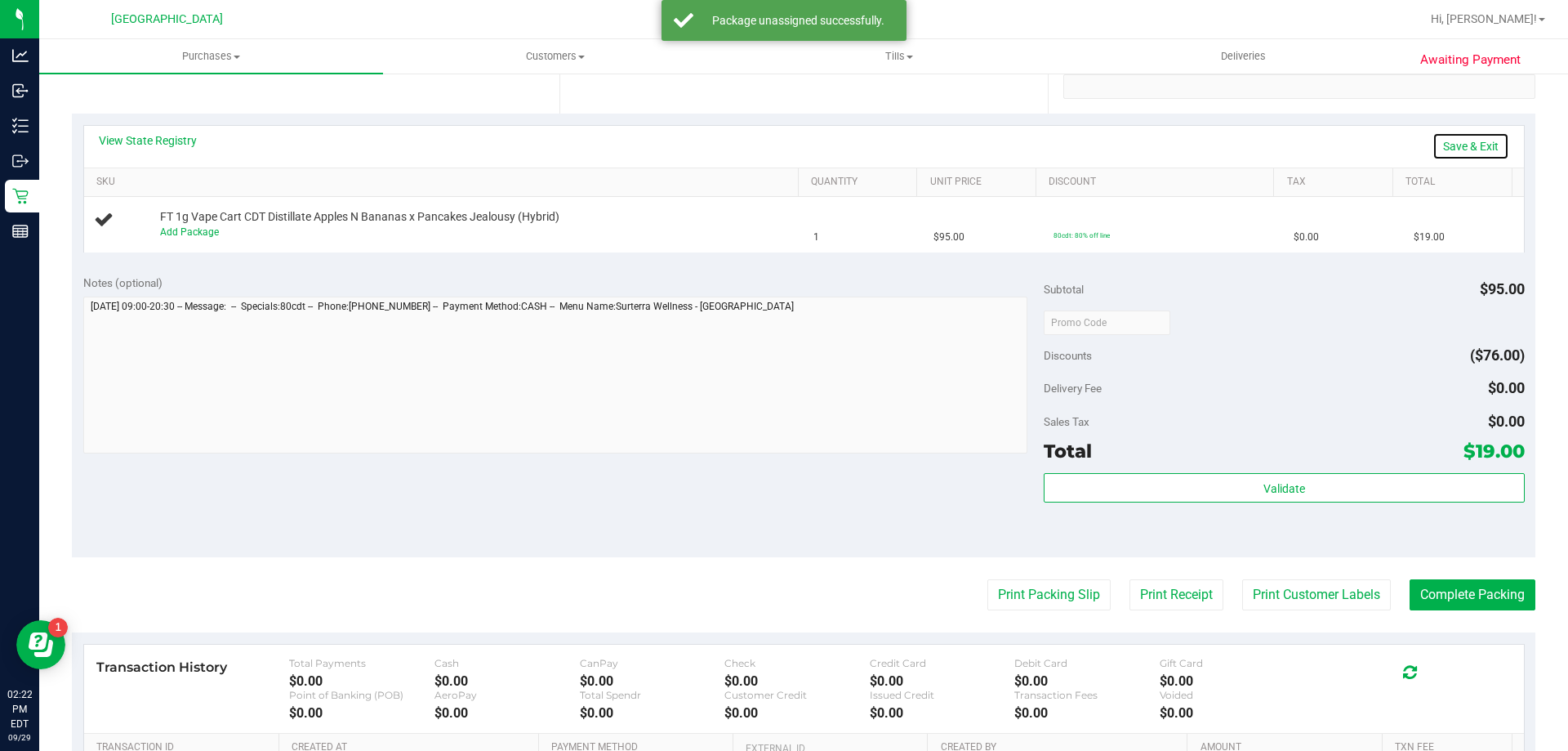
click at [782, 147] on link "Save & Exit" at bounding box center [1471, 147] width 77 height 28
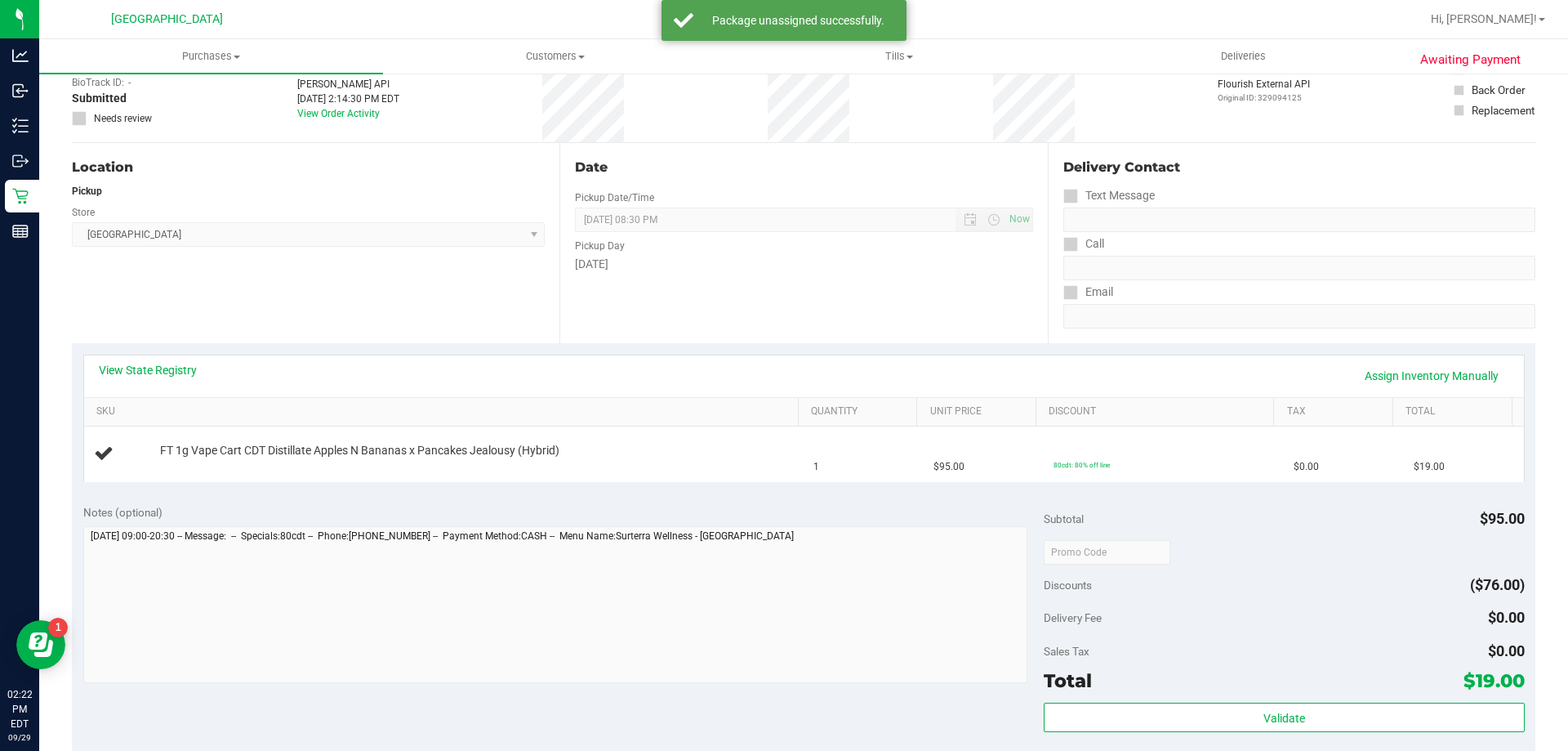
scroll to position [0, 0]
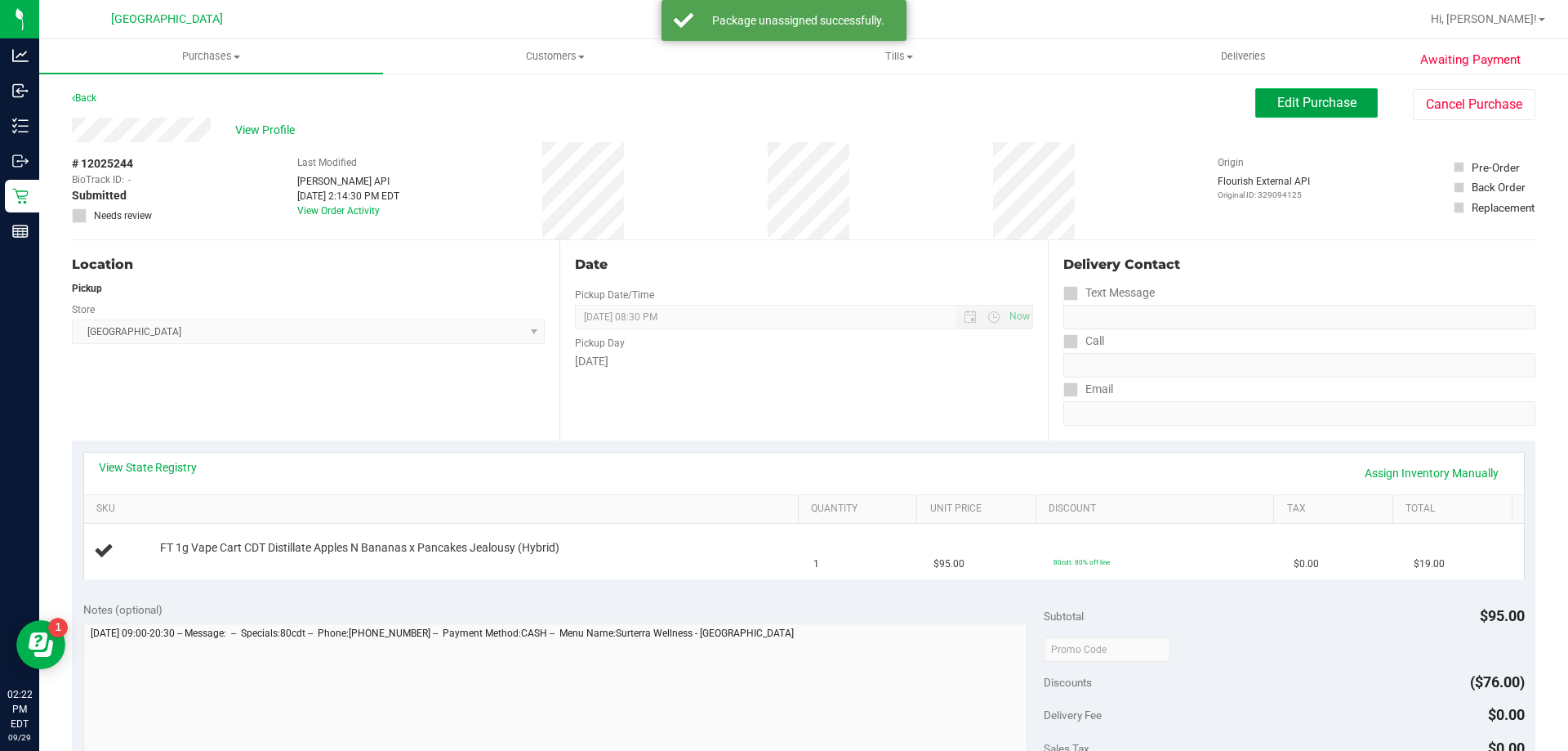
click at [782, 103] on span "Edit Purchase" at bounding box center [1317, 102] width 79 height 16
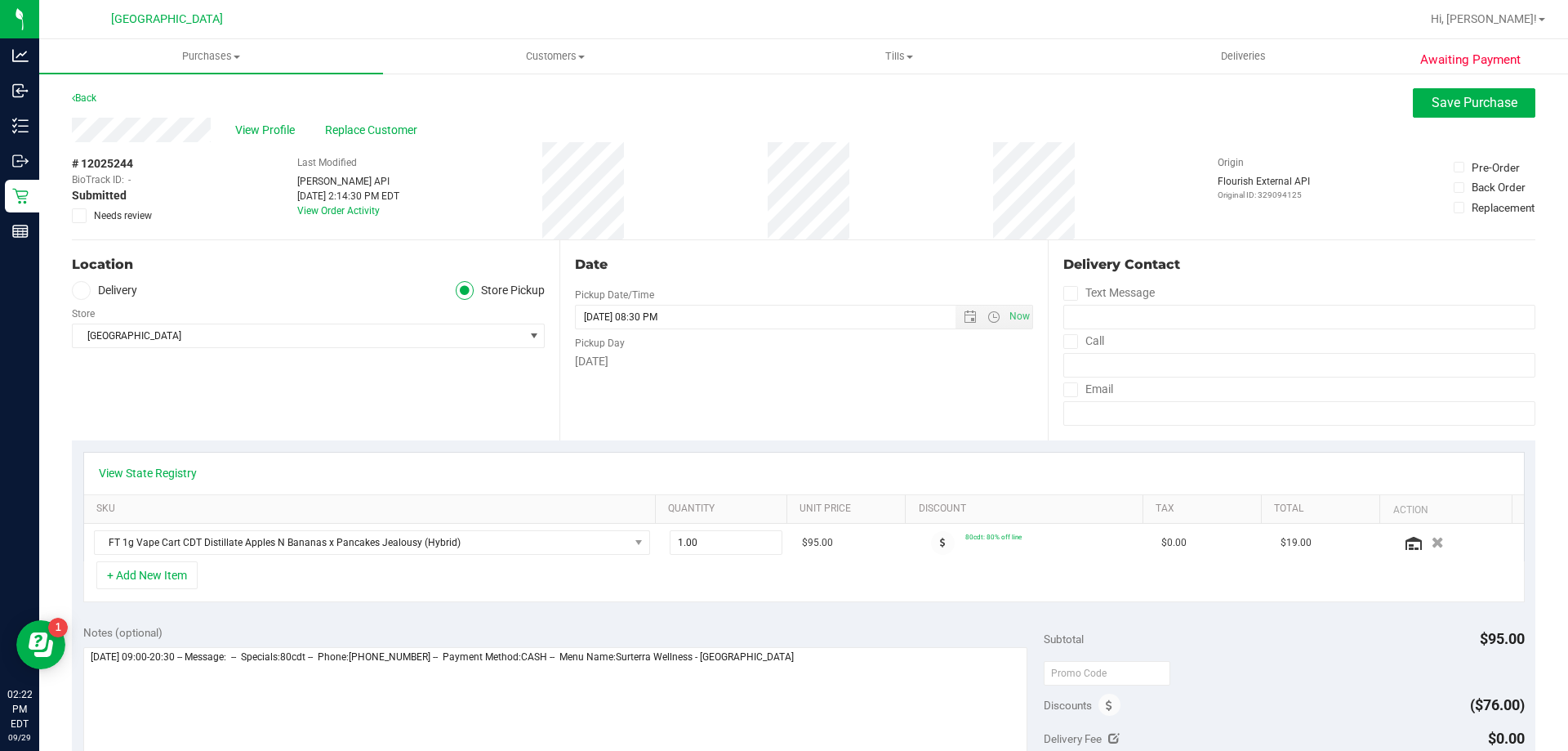
click at [77, 216] on icon at bounding box center [79, 216] width 11 height 0
click at [0, 0] on input "Needs review" at bounding box center [0, 0] width 0 height 0
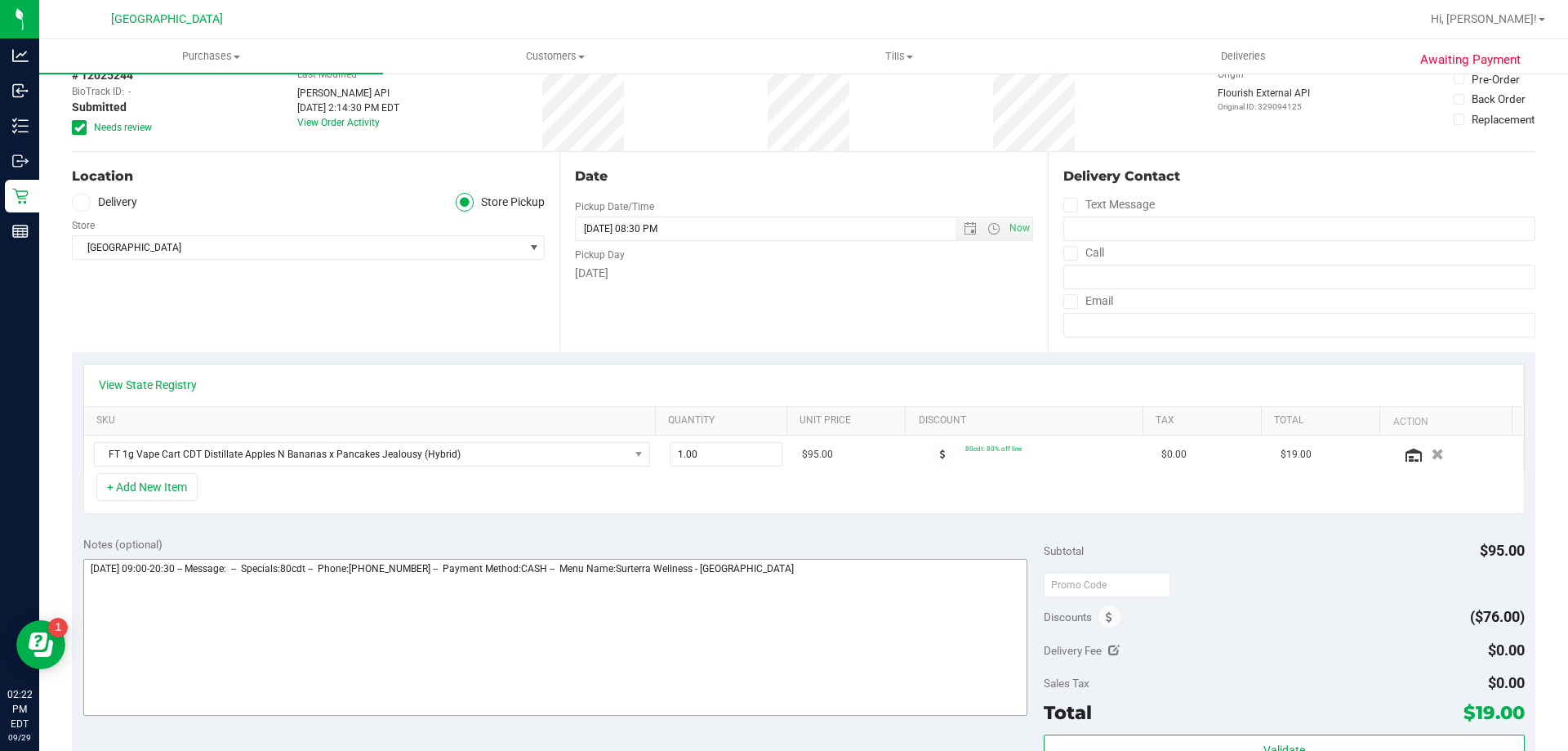
scroll to position [163, 0]
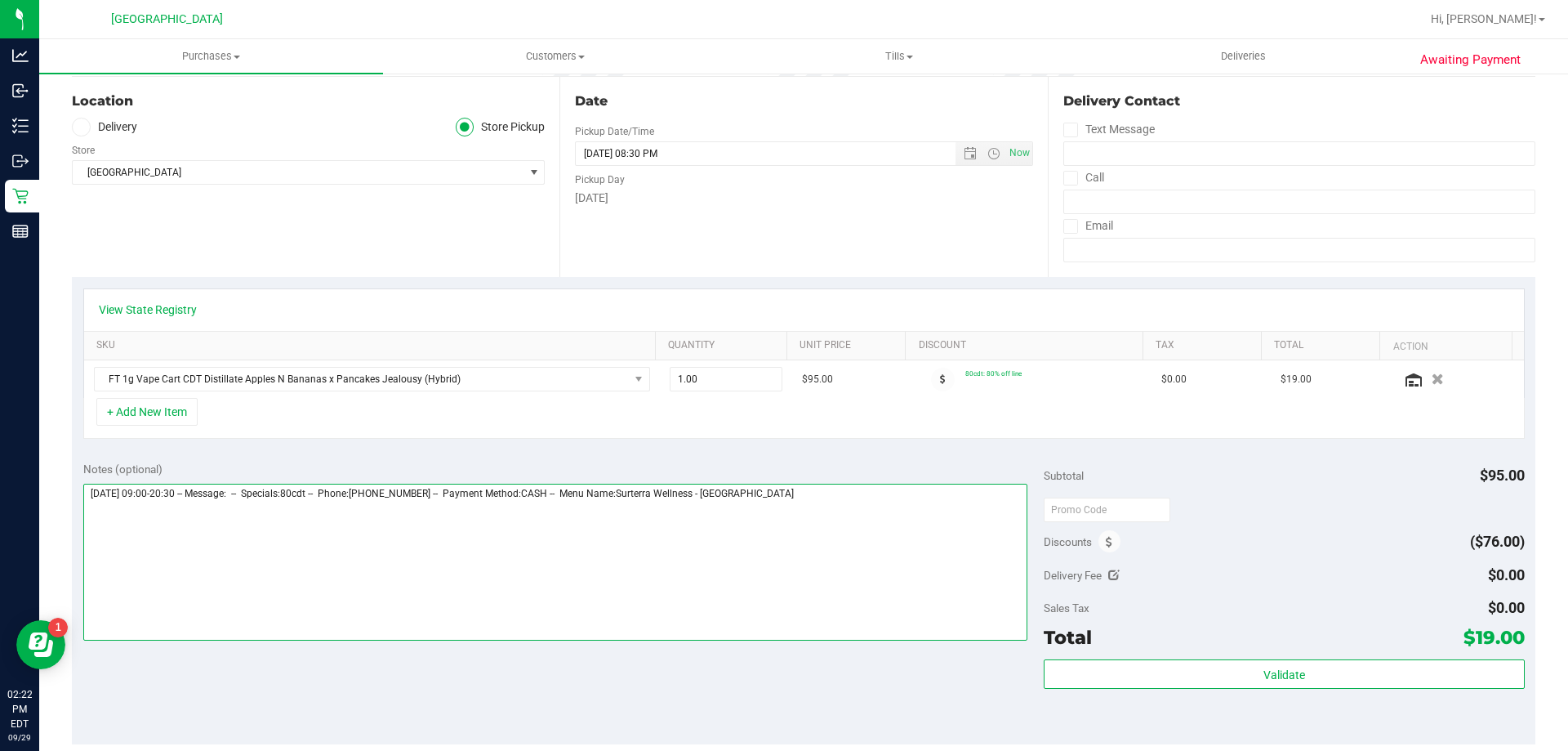
click at [782, 501] on textarea at bounding box center [556, 562] width 945 height 157
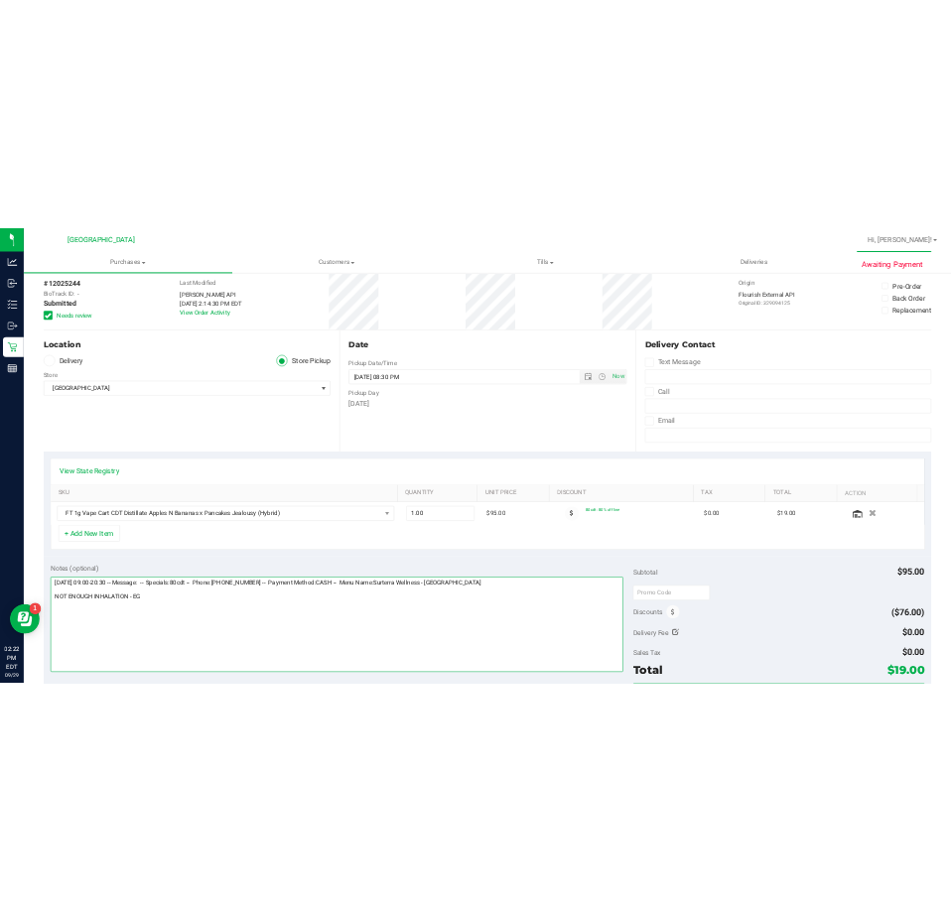
scroll to position [0, 0]
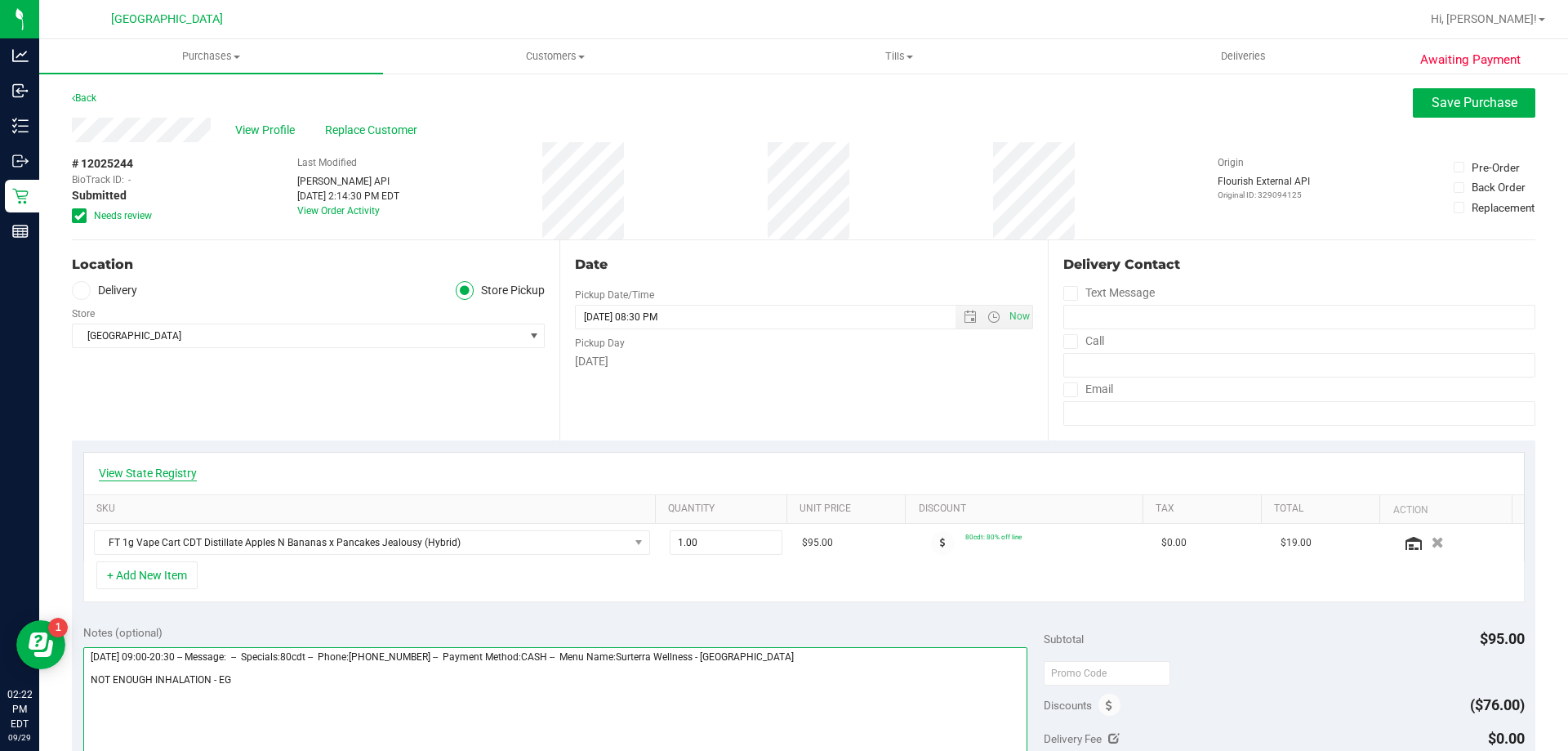
type textarea "[DATE] 09:00-20:30 -- Message: -- Specials:80cdt -- Phone:[PHONE_NUMBER] -- Pay…"
click at [145, 470] on link "View State Registry" at bounding box center [147, 473] width 98 height 16
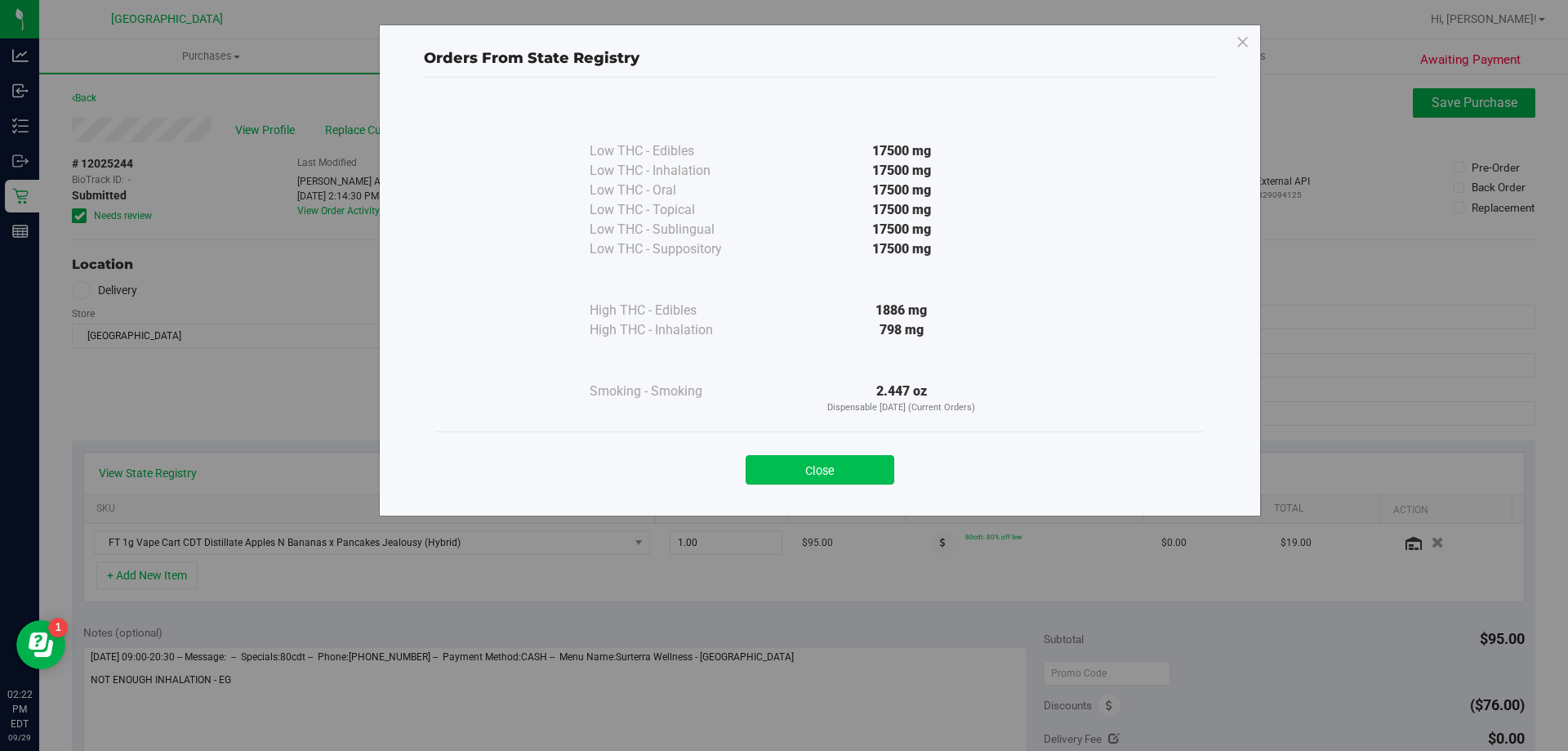
click at [782, 464] on button "Close" at bounding box center [820, 470] width 149 height 30
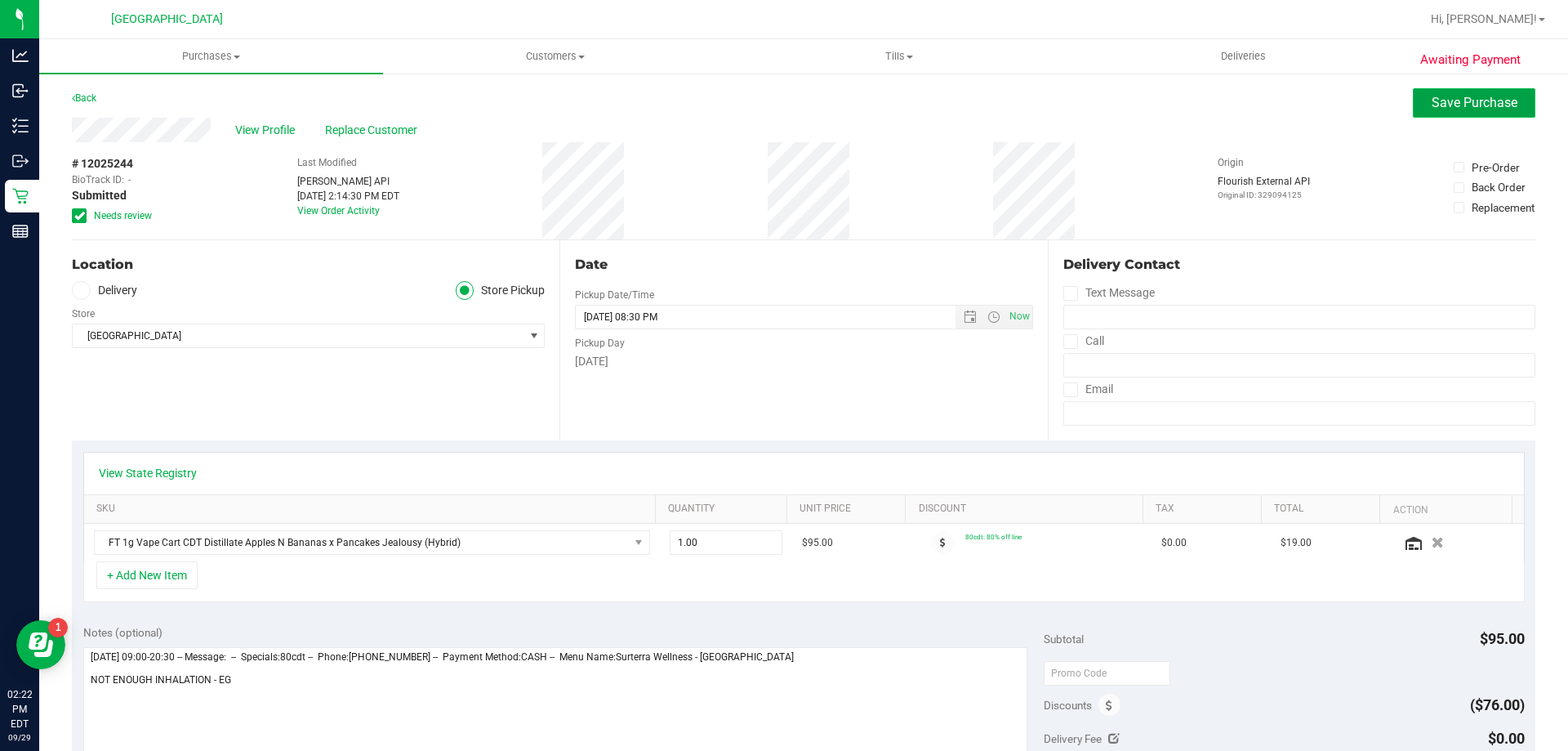
click at [782, 106] on span "Save Purchase" at bounding box center [1475, 102] width 86 height 16
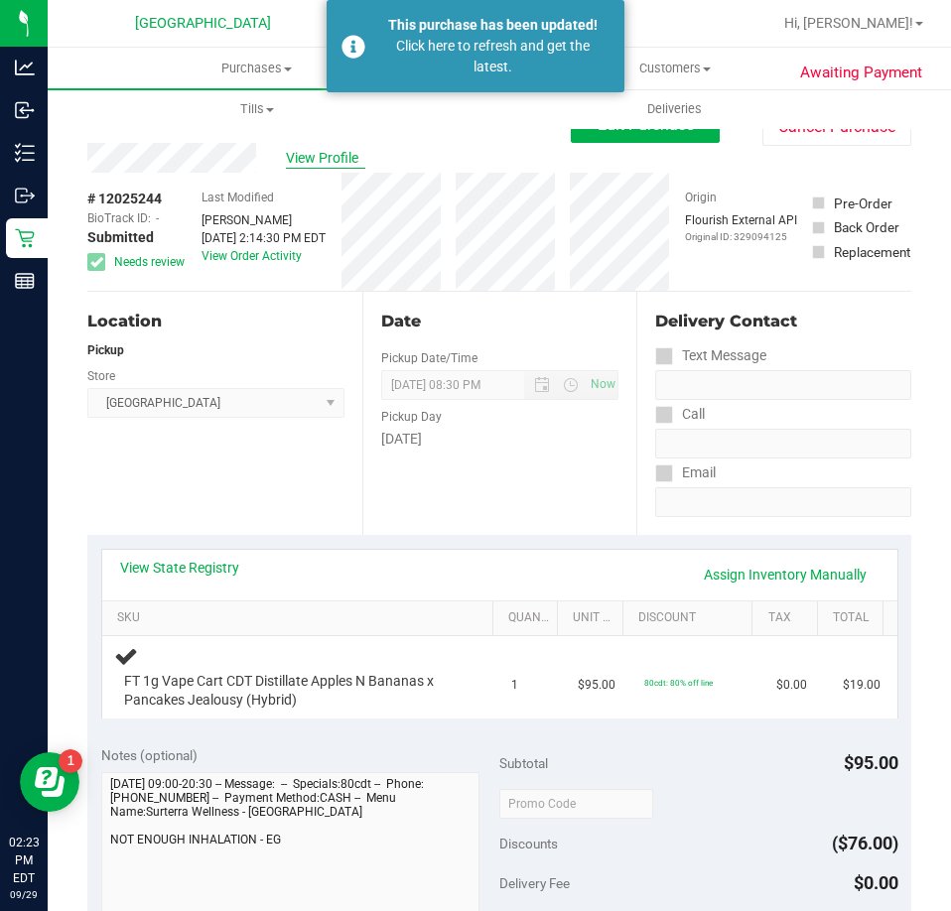
click at [305, 157] on span "View Profile" at bounding box center [325, 158] width 79 height 21
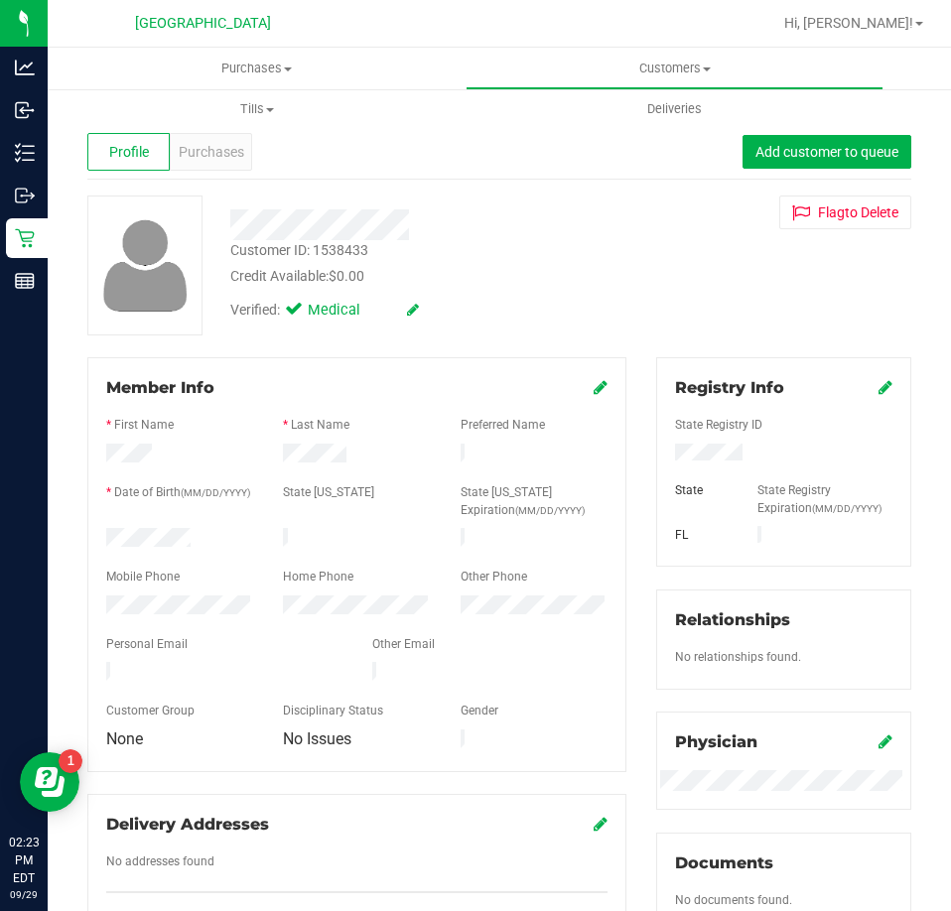
click at [329, 250] on div "Customer ID: 1538433" at bounding box center [299, 250] width 138 height 21
copy div "1538433"
click at [244, 63] on span "Purchases" at bounding box center [257, 69] width 418 height 18
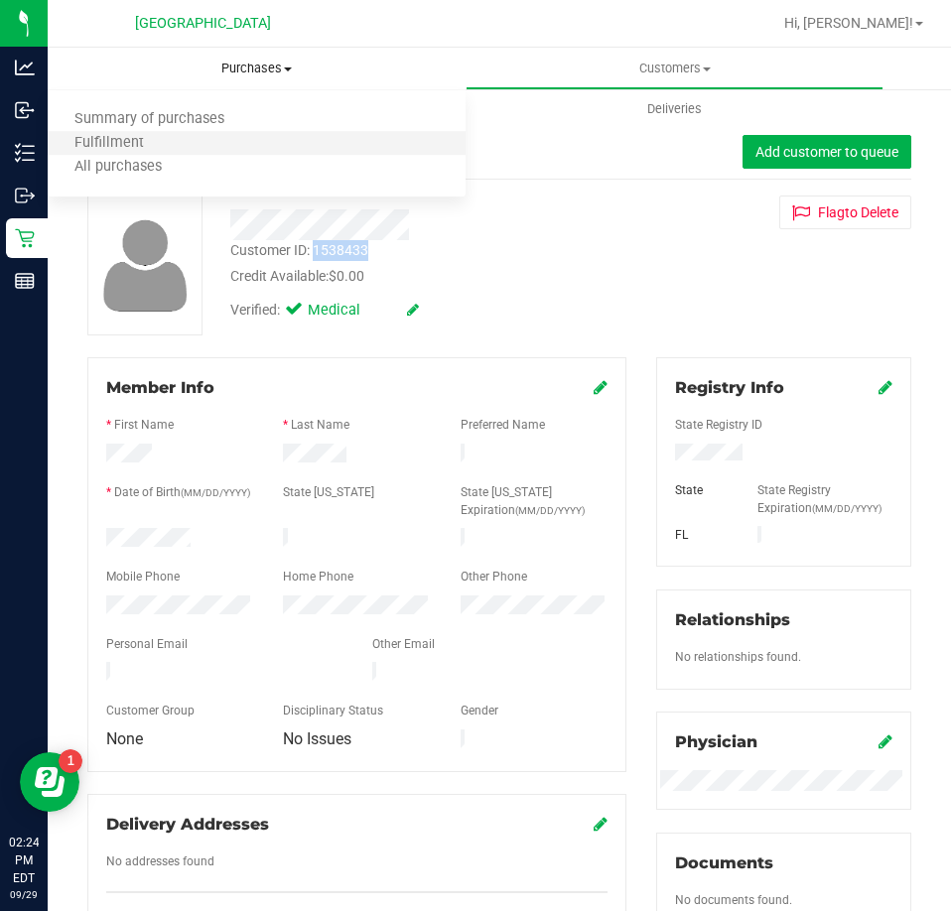
click at [115, 132] on li "Fulfillment" at bounding box center [257, 144] width 418 height 24
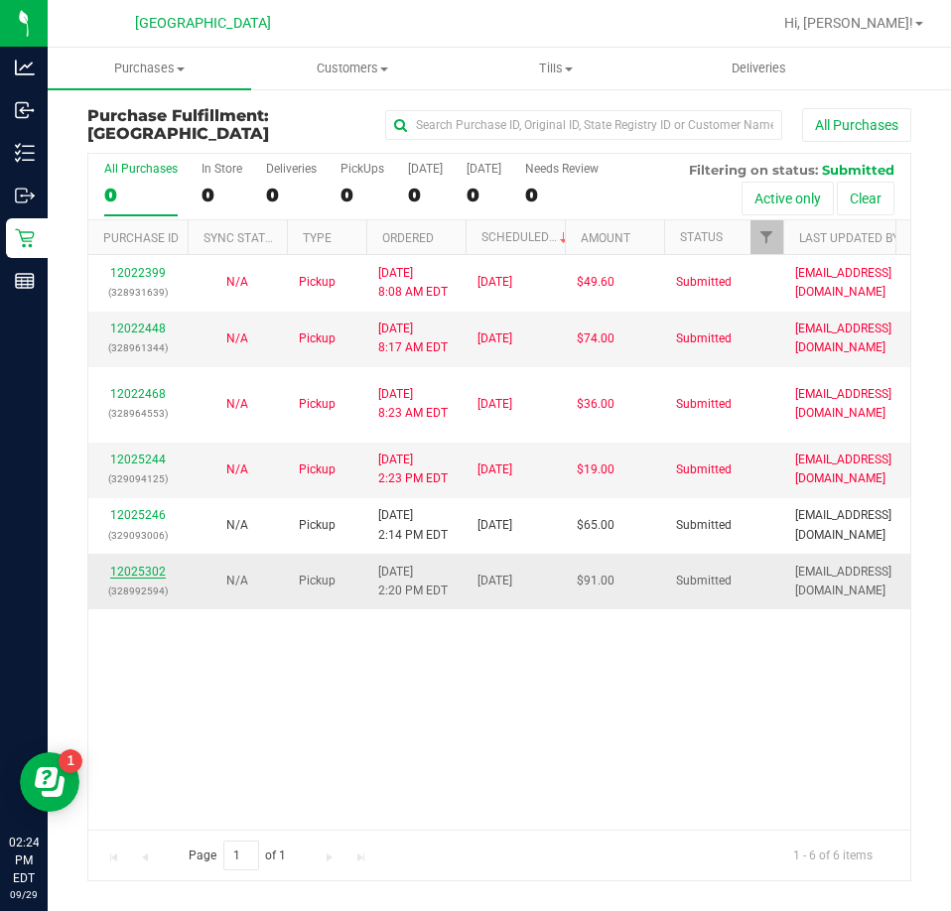
click at [145, 565] on link "12025302" at bounding box center [138, 572] width 56 height 14
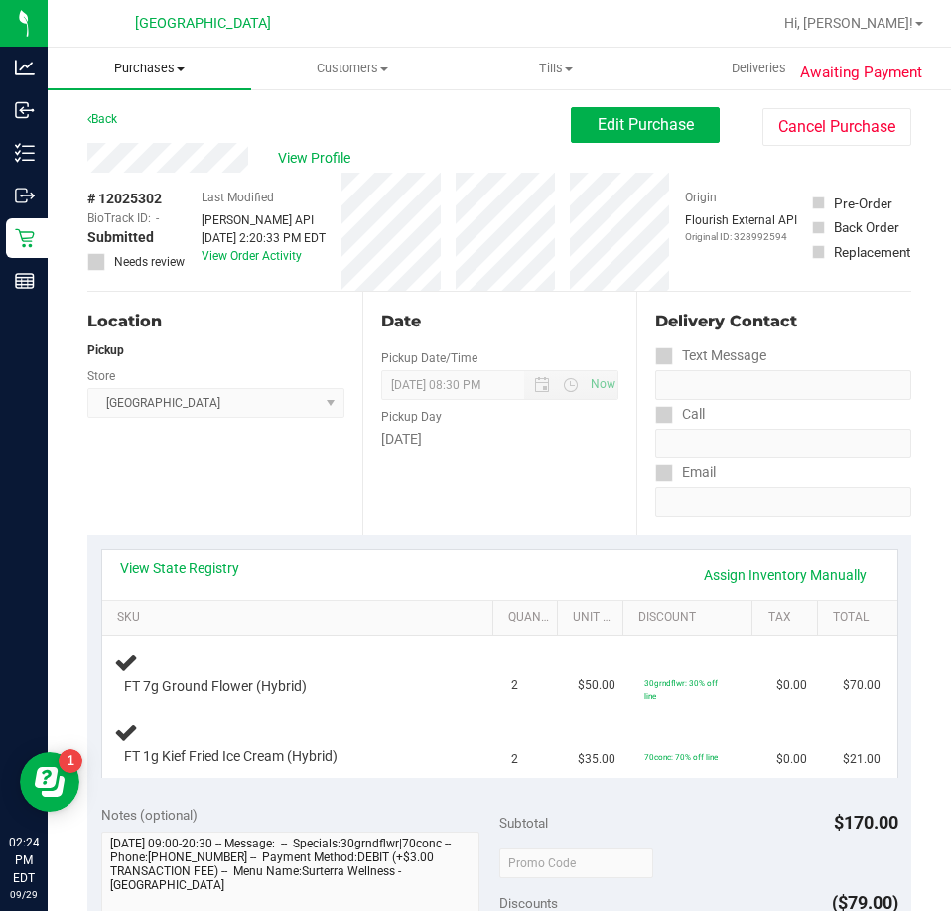
click at [146, 67] on span "Purchases" at bounding box center [149, 69] width 203 height 18
click at [84, 138] on span "Fulfillment" at bounding box center [109, 143] width 123 height 17
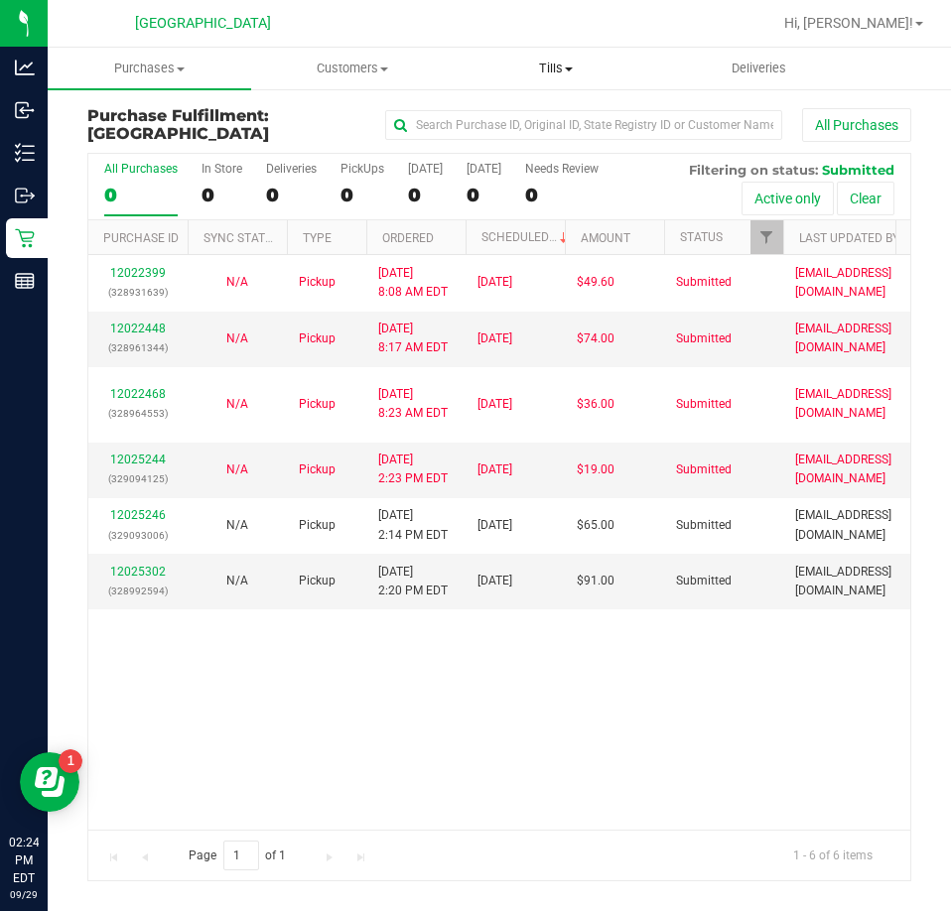
click at [569, 63] on span "Tills" at bounding box center [555, 69] width 201 height 18
click at [533, 130] on li "Manage tills" at bounding box center [555, 120] width 203 height 24
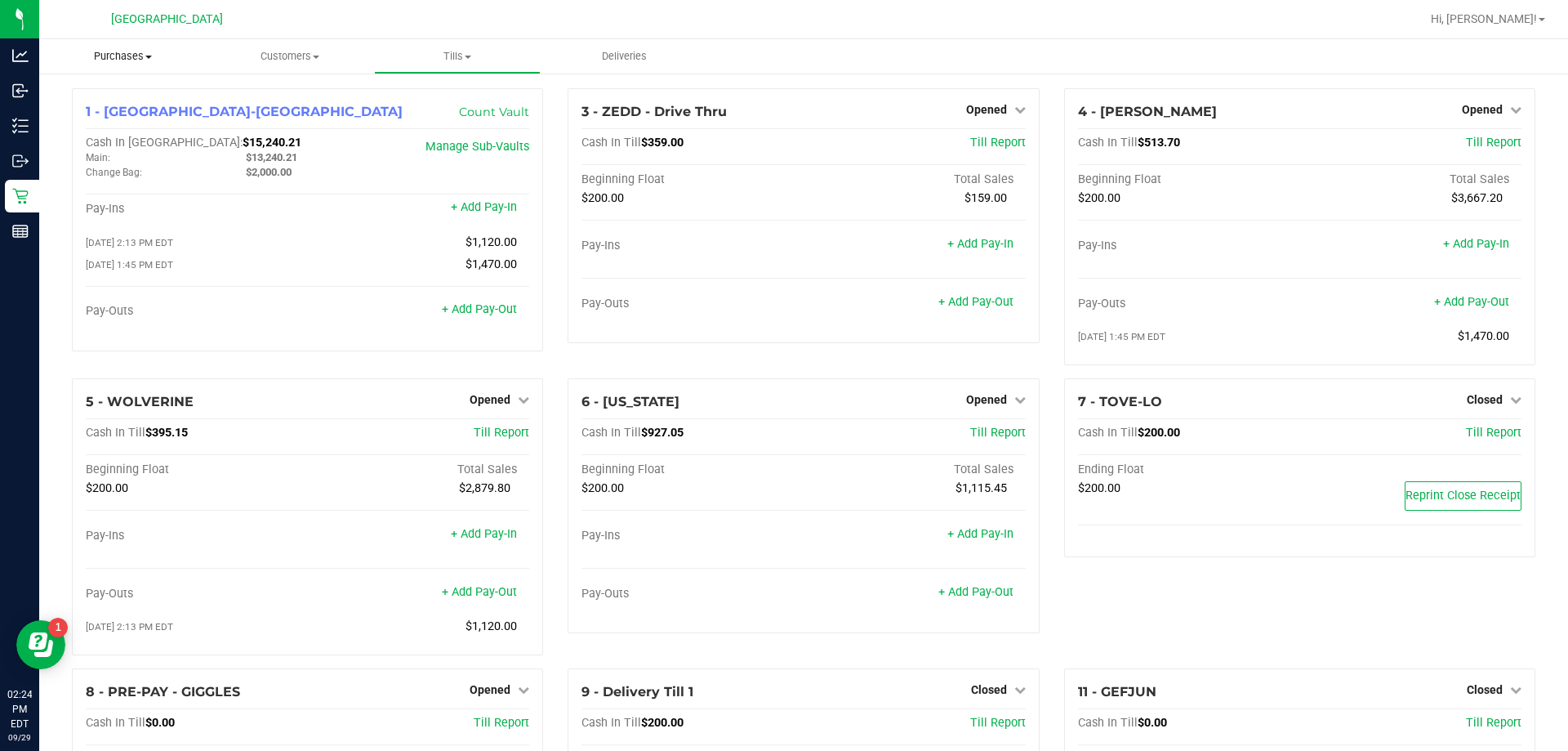
click at [137, 54] on span "Purchases" at bounding box center [123, 57] width 167 height 15
click at [77, 119] on span "Fulfillment" at bounding box center [90, 118] width 101 height 14
